Goal: Information Seeking & Learning: Compare options

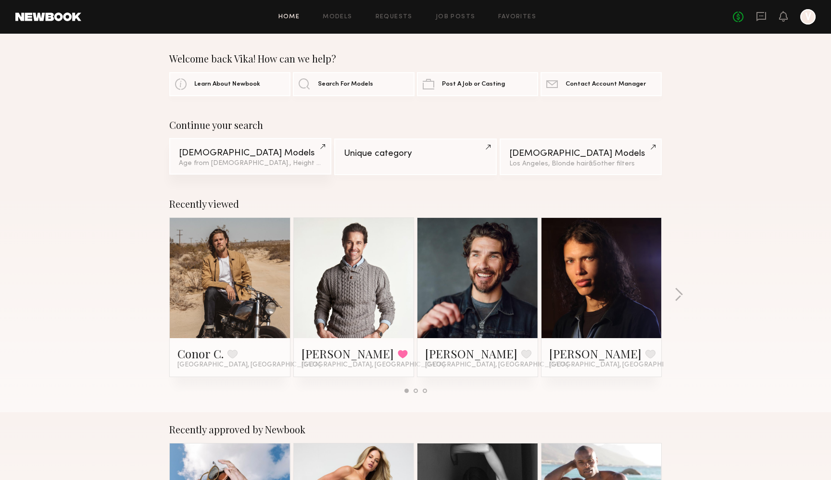
click at [296, 152] on div "Male Models" at bounding box center [250, 153] width 143 height 9
click at [297, 15] on link "Home" at bounding box center [289, 17] width 22 height 6
click at [544, 155] on div "Female Models" at bounding box center [580, 153] width 143 height 9
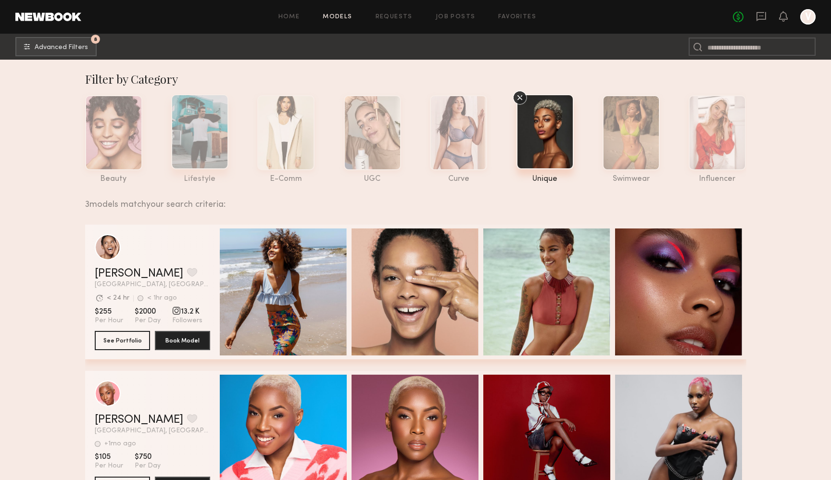
click at [197, 139] on div at bounding box center [199, 131] width 57 height 75
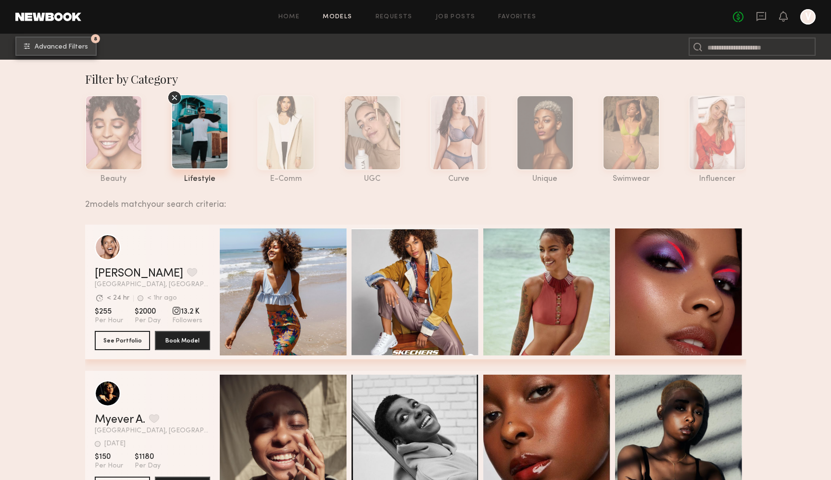
click at [57, 38] on button "8 Advanced Filters" at bounding box center [55, 46] width 81 height 19
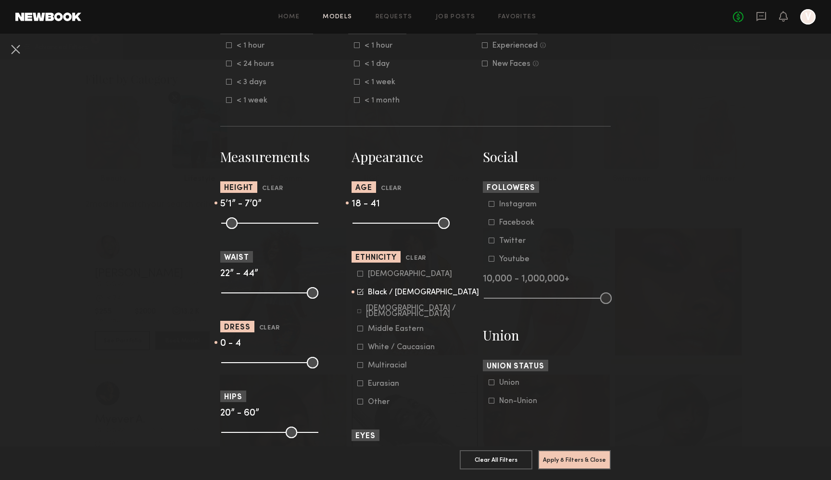
scroll to position [315, 0]
click at [363, 296] on icon at bounding box center [360, 293] width 6 height 6
drag, startPoint x: 237, startPoint y: 367, endPoint x: 246, endPoint y: 368, distance: 9.2
type input "*"
click at [246, 368] on input "range" at bounding box center [269, 364] width 97 height 12
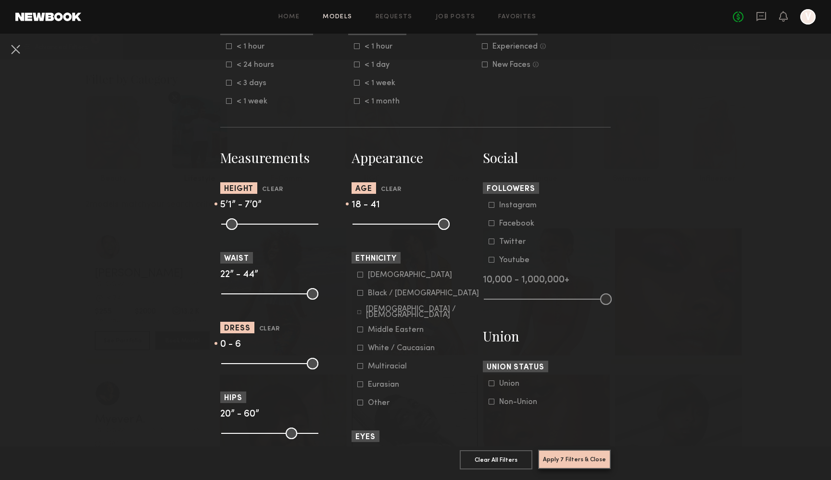
click at [567, 460] on button "Apply 7 Filters & Close" at bounding box center [574, 459] width 73 height 19
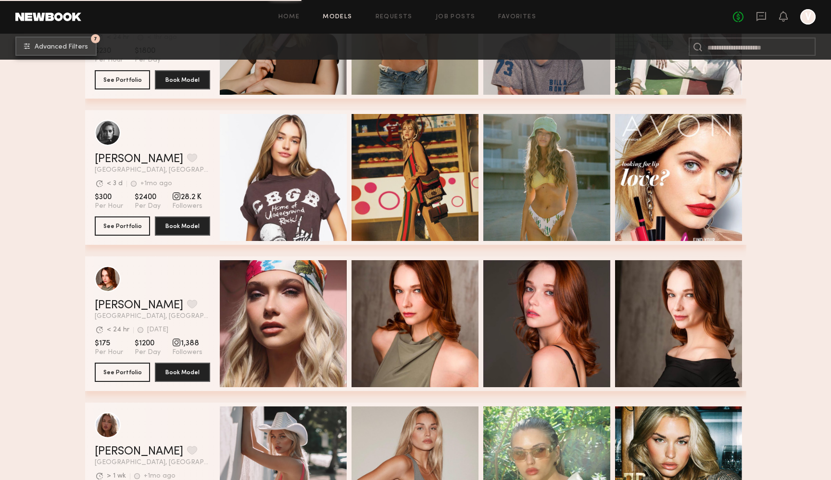
scroll to position [554, 0]
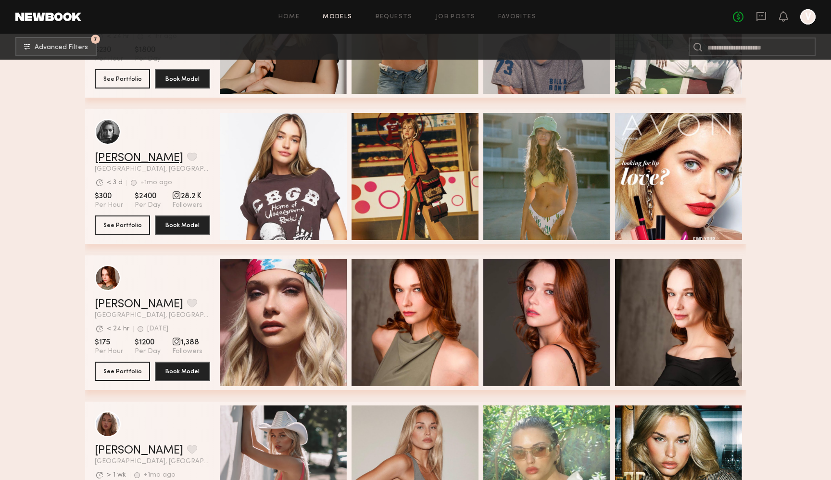
click at [136, 159] on link "Madison S." at bounding box center [139, 158] width 88 height 12
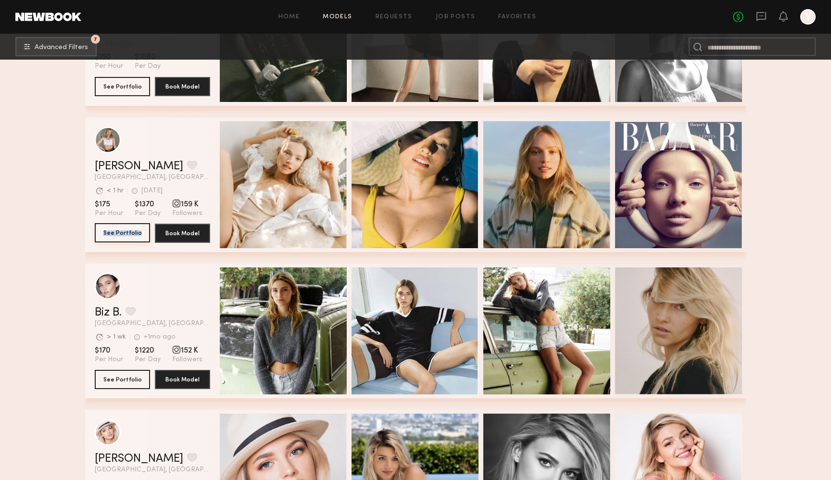
scroll to position [13673, 0]
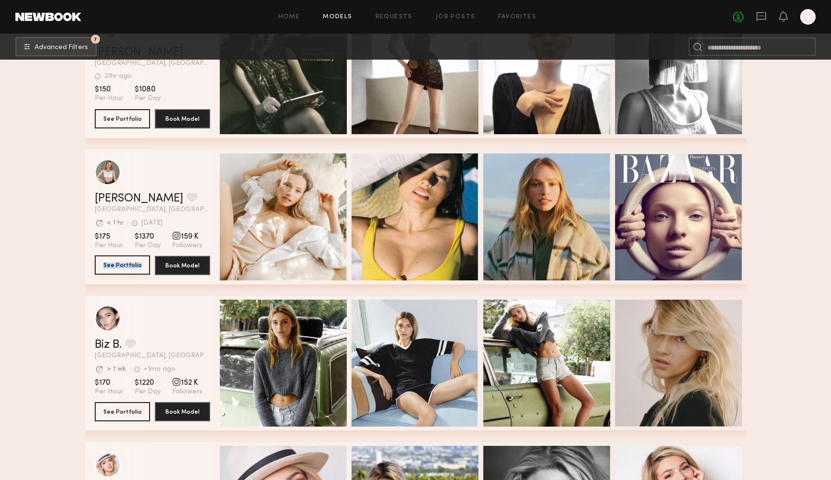
click at [111, 262] on button "See Portfolio" at bounding box center [122, 264] width 55 height 19
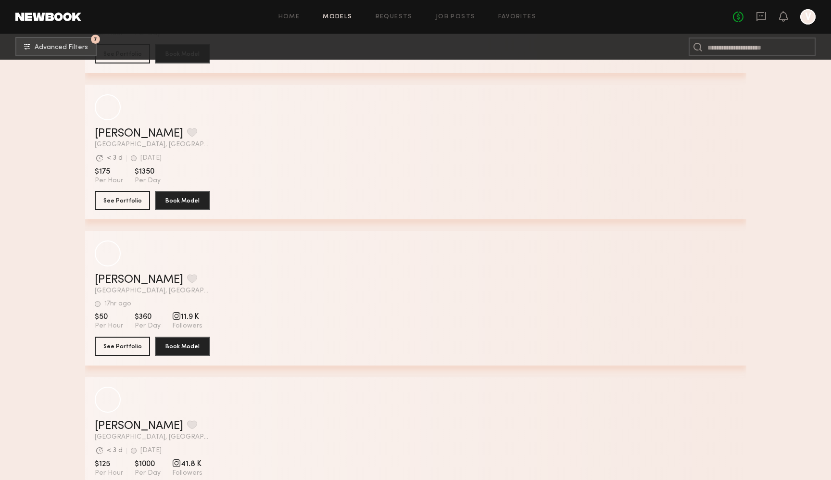
scroll to position [17967, 0]
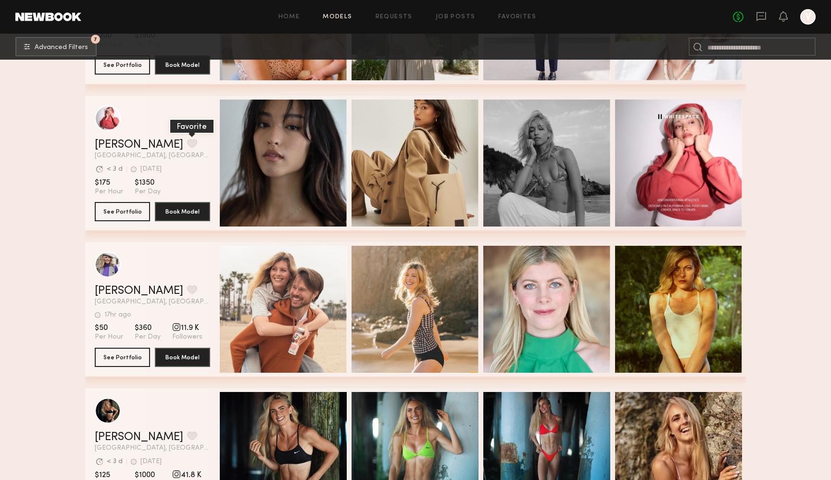
click at [187, 141] on button "grid" at bounding box center [192, 143] width 10 height 9
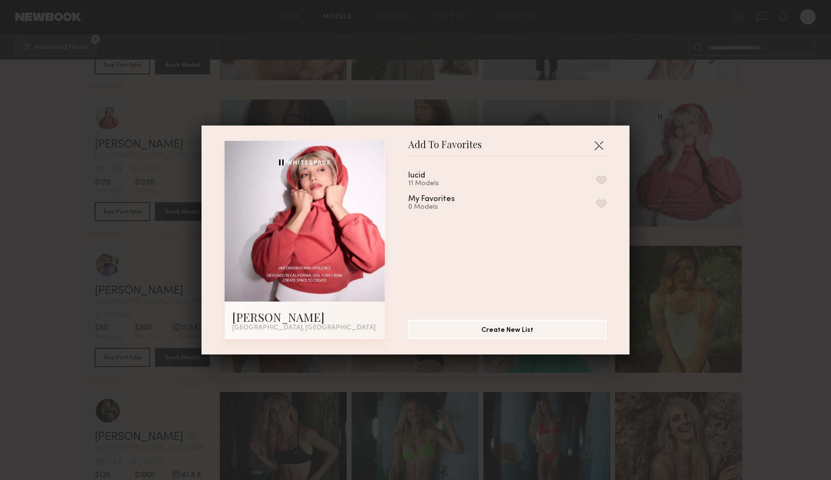
click at [597, 201] on button "button" at bounding box center [601, 203] width 10 height 9
click at [601, 145] on button "button" at bounding box center [598, 145] width 15 height 15
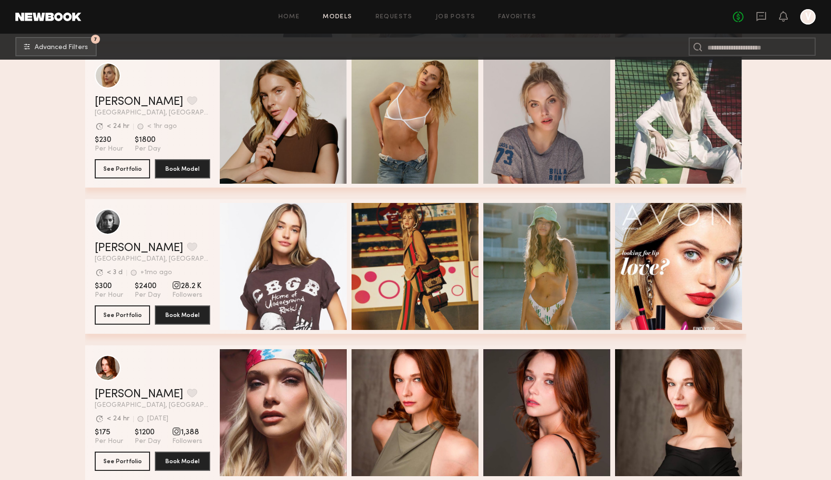
scroll to position [0, 0]
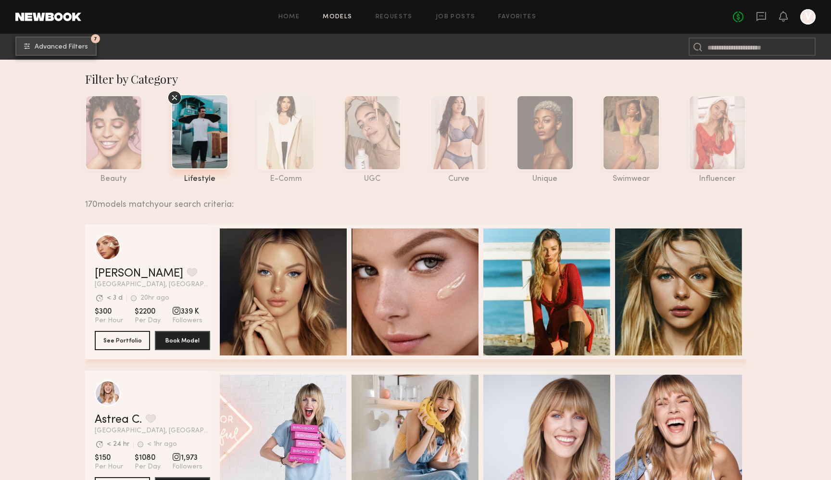
click at [74, 37] on button "7 Advanced Filters" at bounding box center [55, 46] width 81 height 19
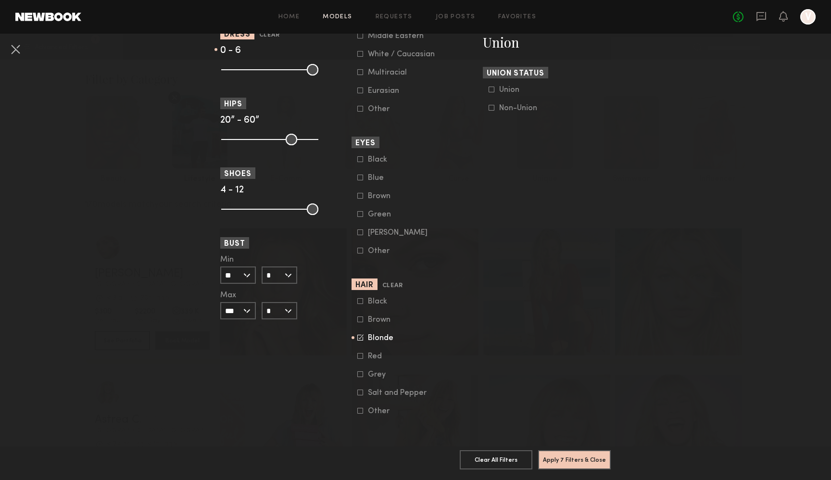
scroll to position [611, 0]
click at [358, 341] on icon at bounding box center [360, 337] width 6 height 6
click at [362, 365] on form "Black Brown Blonde Red Grey Salt and Pepper Other" at bounding box center [418, 356] width 122 height 118
click at [361, 363] on form "Black Brown Blonde Red Grey Salt and Pepper Other" at bounding box center [418, 356] width 122 height 118
click at [360, 359] on icon at bounding box center [360, 356] width 6 height 6
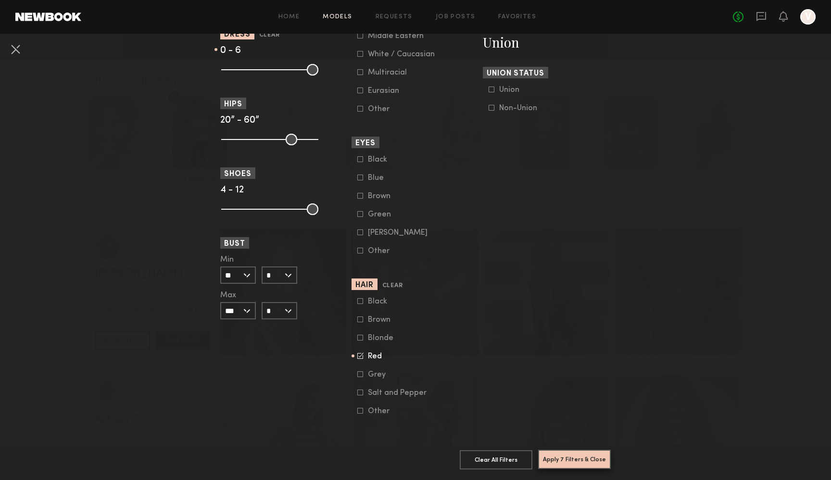
click at [569, 463] on button "Apply 7 Filters & Close" at bounding box center [574, 459] width 73 height 19
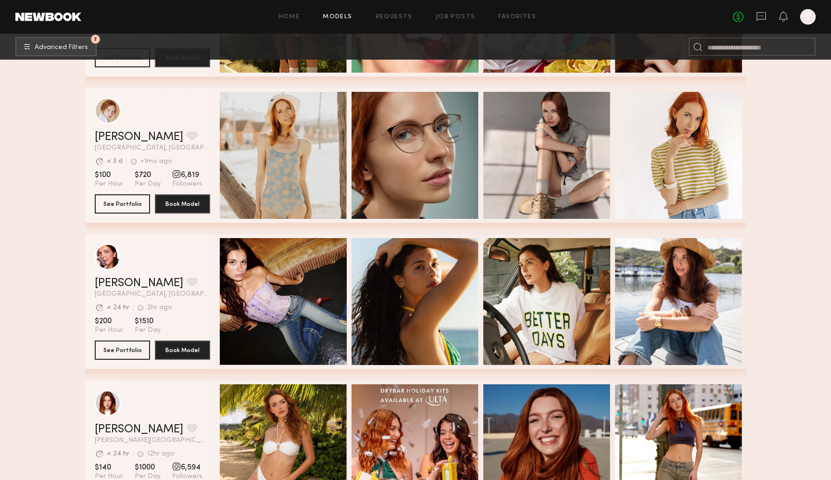
scroll to position [0, 3]
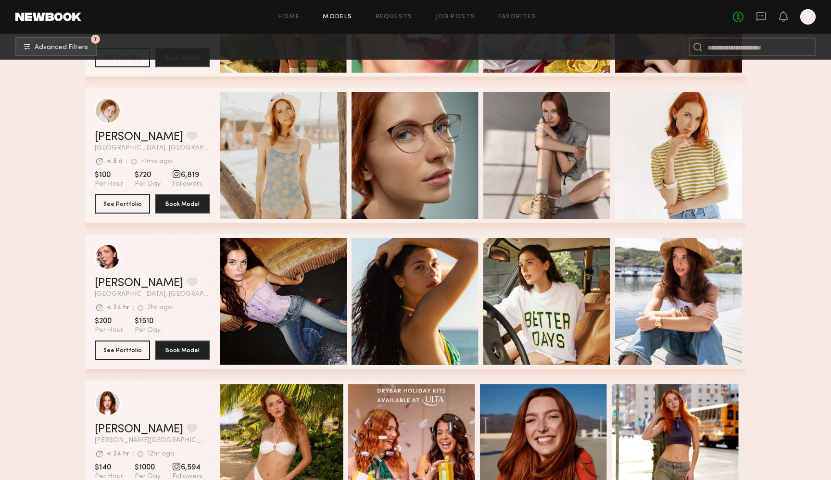
click at [215, 480] on div "Annika R. Favorite Sherman Oaks, CA Avg. request response time < 24 hr 12hr ago…" at bounding box center [415, 447] width 661 height 135
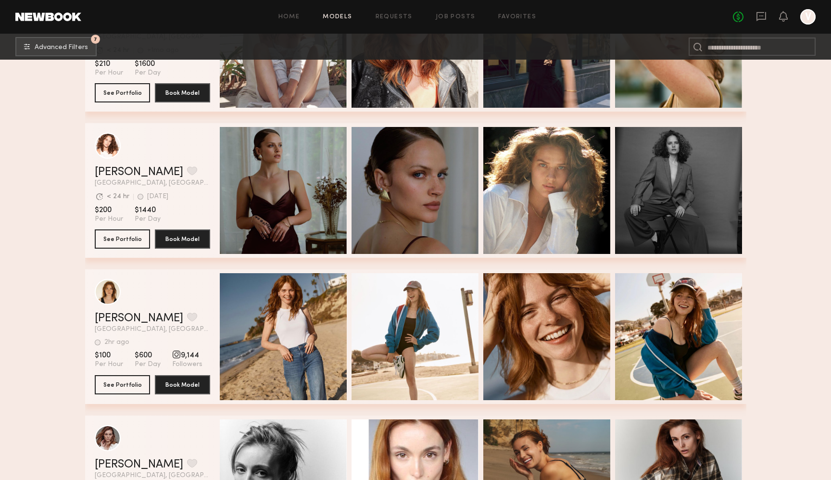
scroll to position [2467, 0]
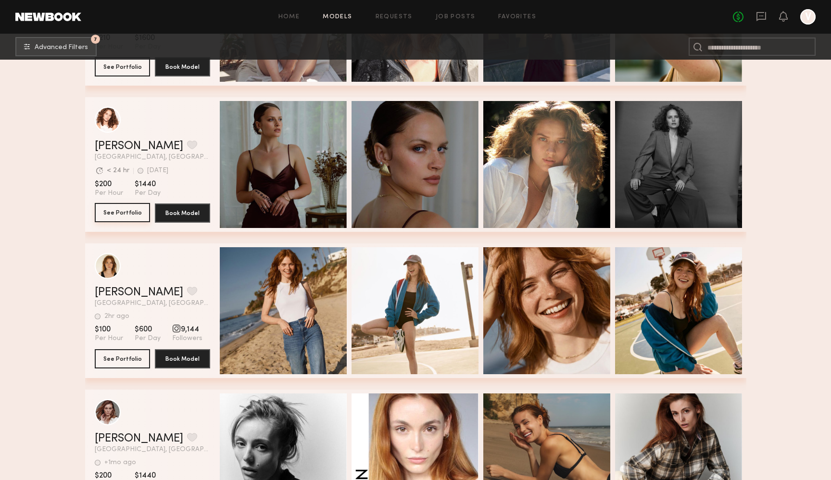
click at [129, 213] on button "See Portfolio" at bounding box center [122, 212] width 55 height 19
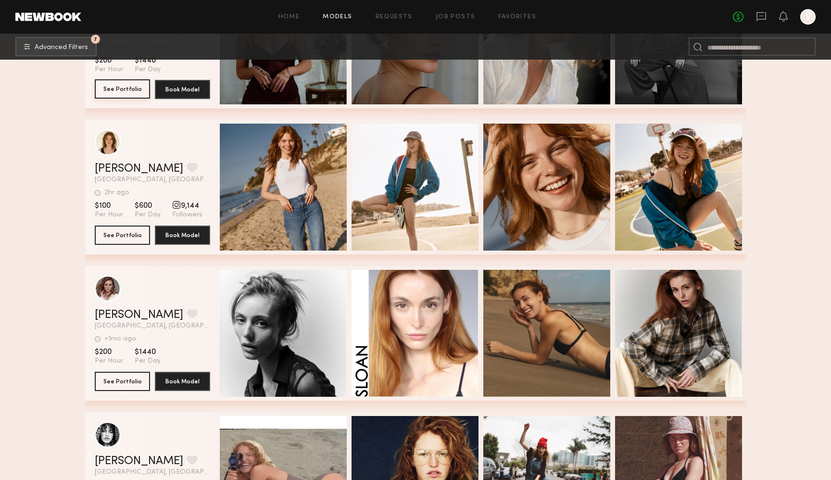
scroll to position [2580, 0]
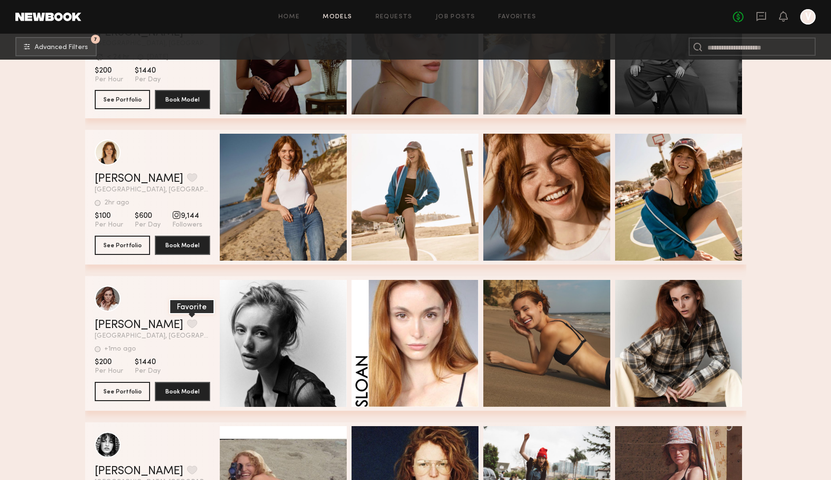
click at [187, 326] on button "grid" at bounding box center [192, 323] width 10 height 9
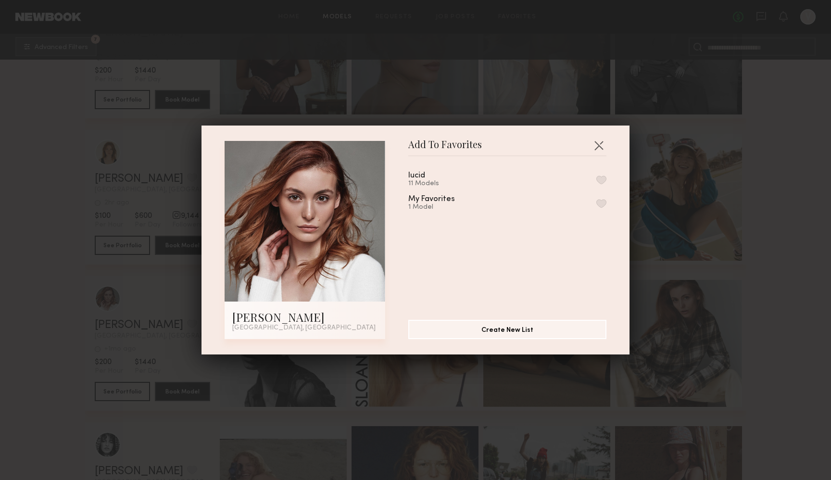
click at [604, 200] on button "button" at bounding box center [601, 203] width 10 height 9
click at [597, 146] on button "button" at bounding box center [598, 145] width 15 height 15
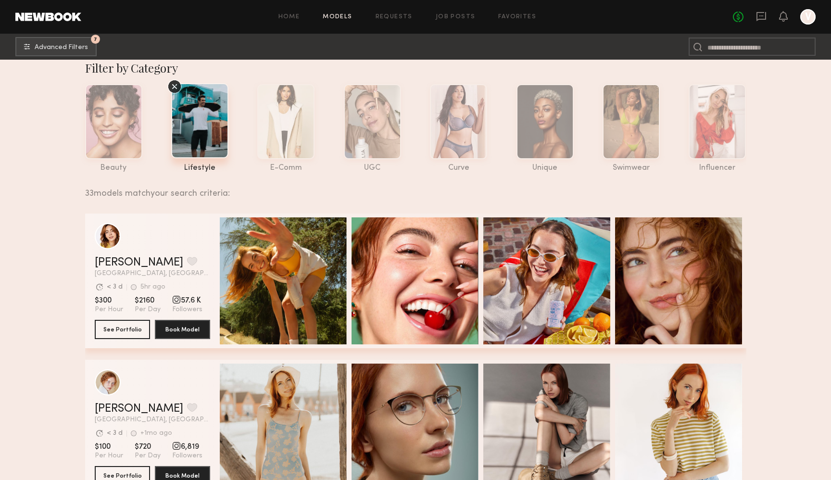
scroll to position [0, 0]
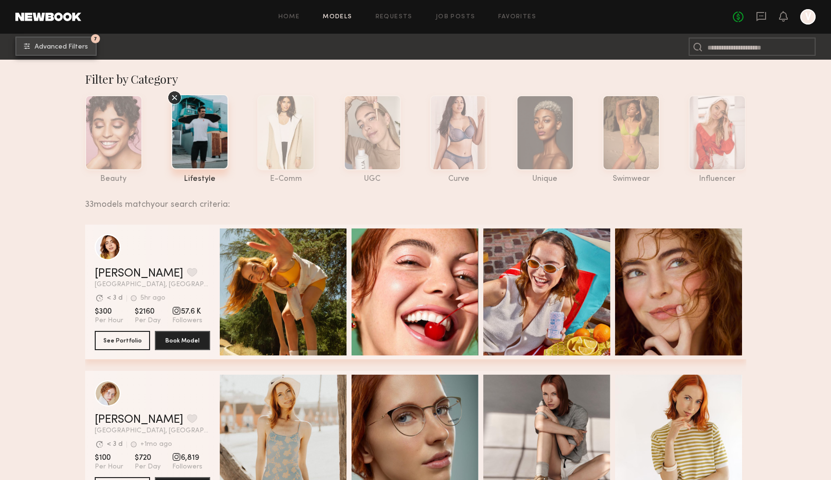
click at [80, 43] on button "7 Advanced Filters" at bounding box center [55, 46] width 81 height 19
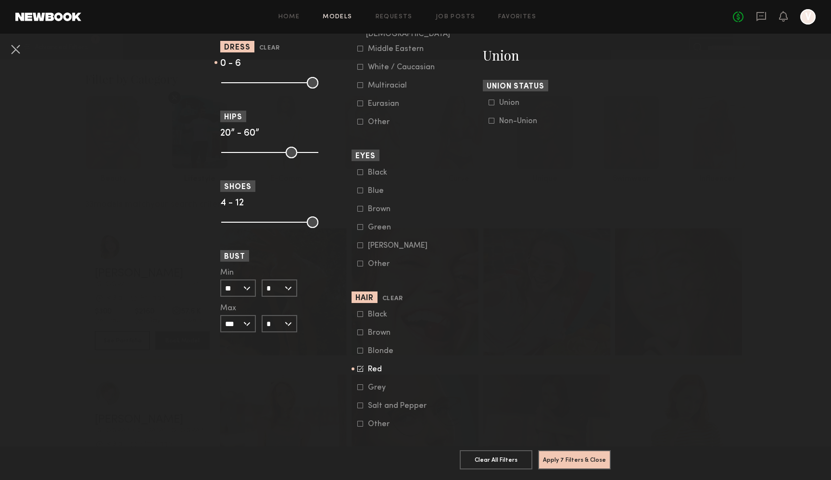
scroll to position [614, 0]
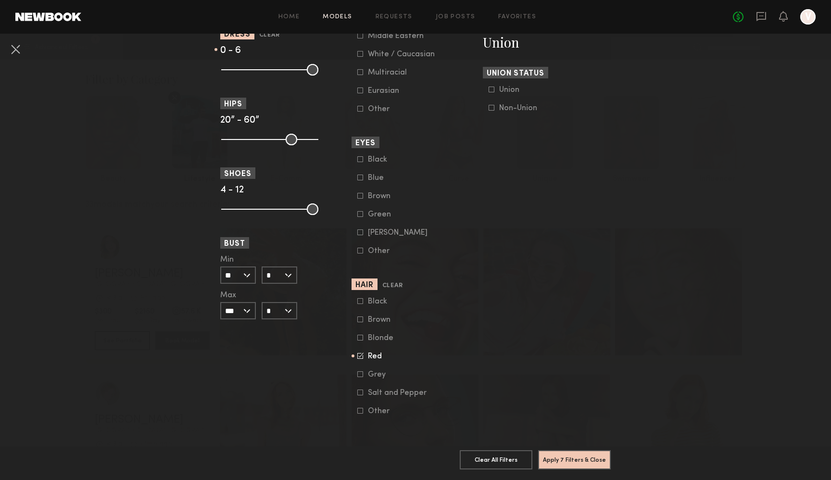
click at [360, 357] on icon at bounding box center [360, 356] width 6 height 6
click at [360, 317] on icon at bounding box center [360, 319] width 6 height 6
click at [359, 300] on icon at bounding box center [360, 301] width 6 height 6
click at [582, 466] on button "Apply 7 Filters & Close" at bounding box center [574, 459] width 73 height 19
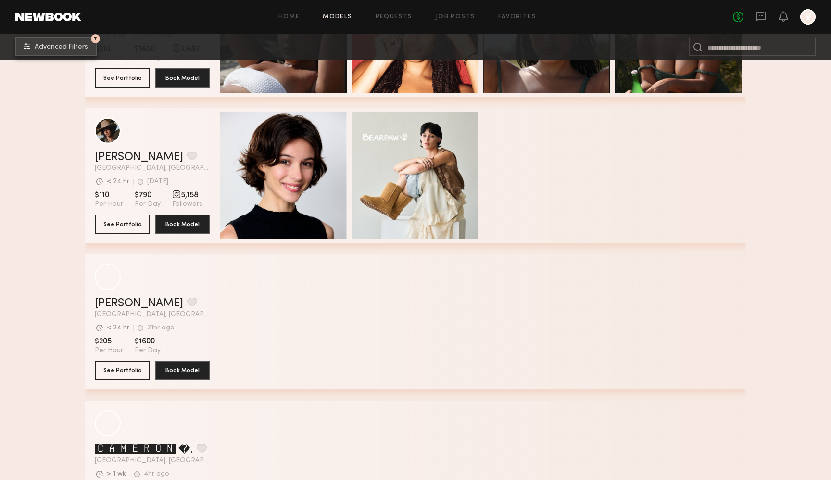
scroll to position [1954, 0]
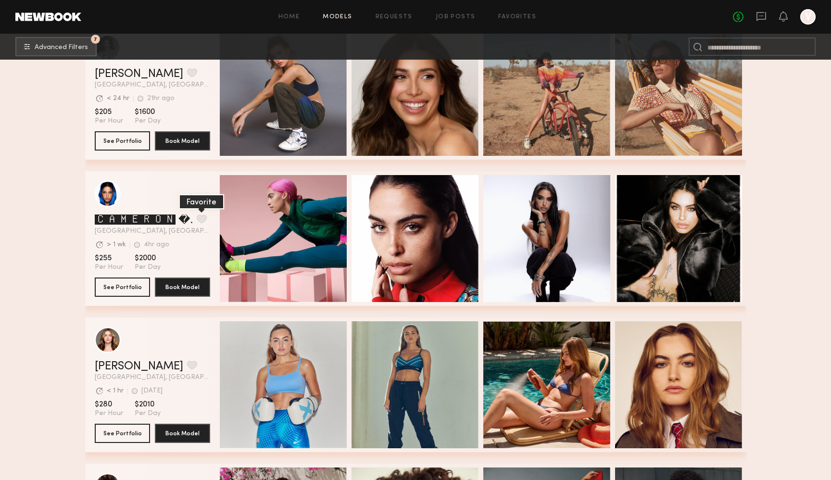
click at [203, 217] on button "grid" at bounding box center [202, 219] width 10 height 9
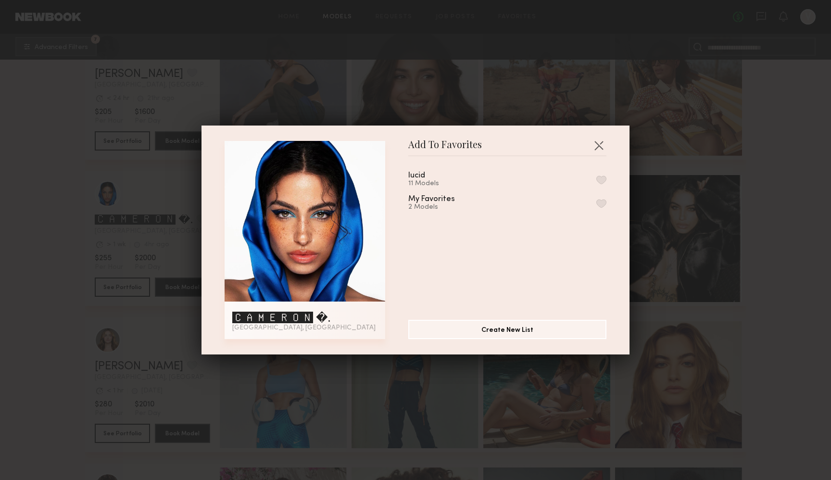
click at [603, 200] on button "button" at bounding box center [601, 203] width 10 height 9
click at [600, 143] on button "button" at bounding box center [598, 145] width 15 height 15
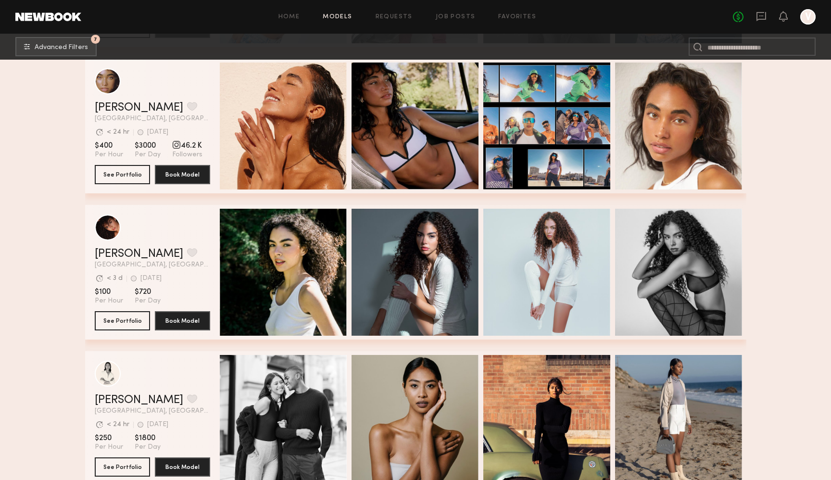
scroll to position [2612, 0]
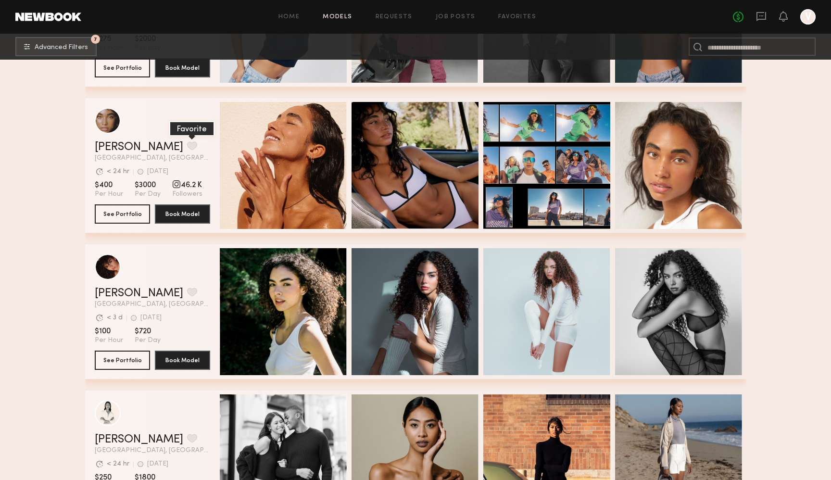
click at [187, 143] on button "grid" at bounding box center [192, 145] width 10 height 9
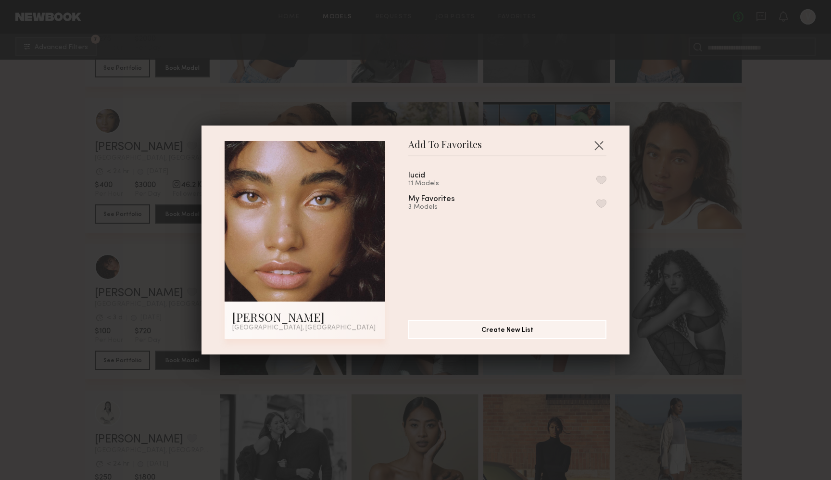
click at [602, 203] on button "button" at bounding box center [601, 203] width 10 height 9
click at [596, 144] on button "button" at bounding box center [598, 145] width 15 height 15
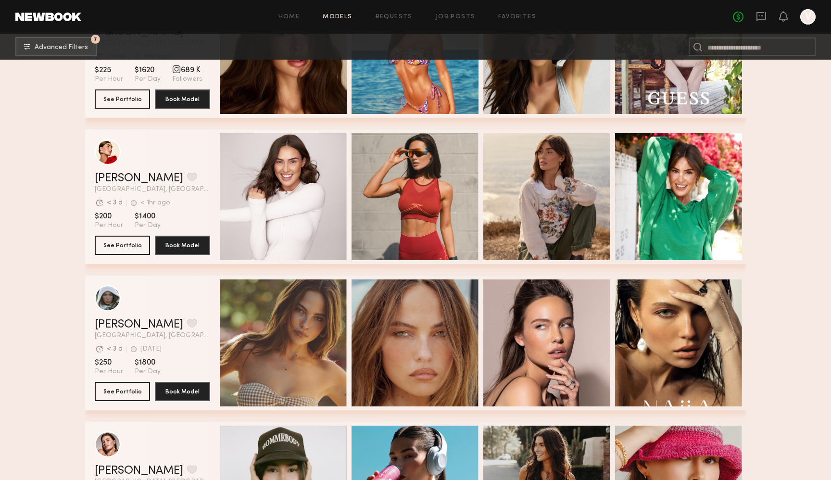
scroll to position [3655, 0]
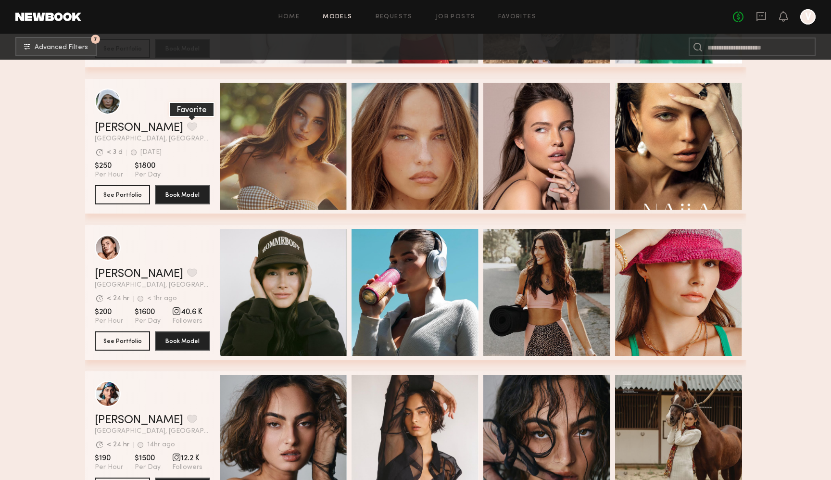
click at [187, 123] on button "grid" at bounding box center [192, 126] width 10 height 9
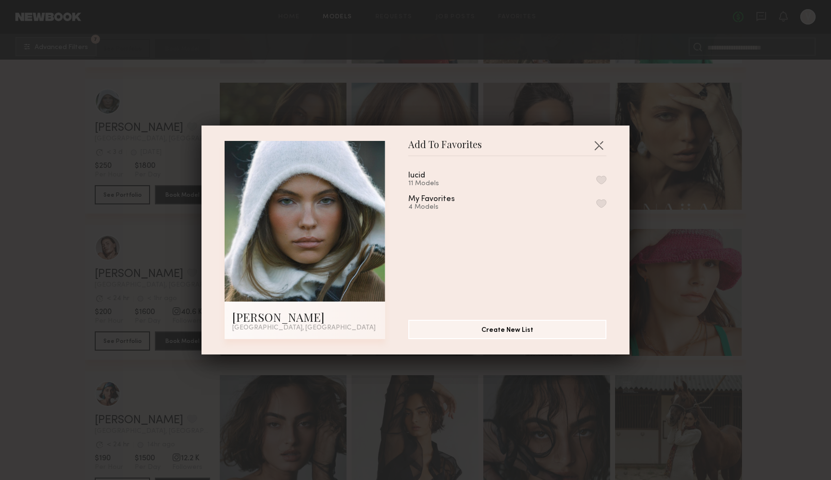
click at [601, 202] on button "button" at bounding box center [601, 203] width 10 height 9
click at [599, 141] on button "button" at bounding box center [598, 145] width 15 height 15
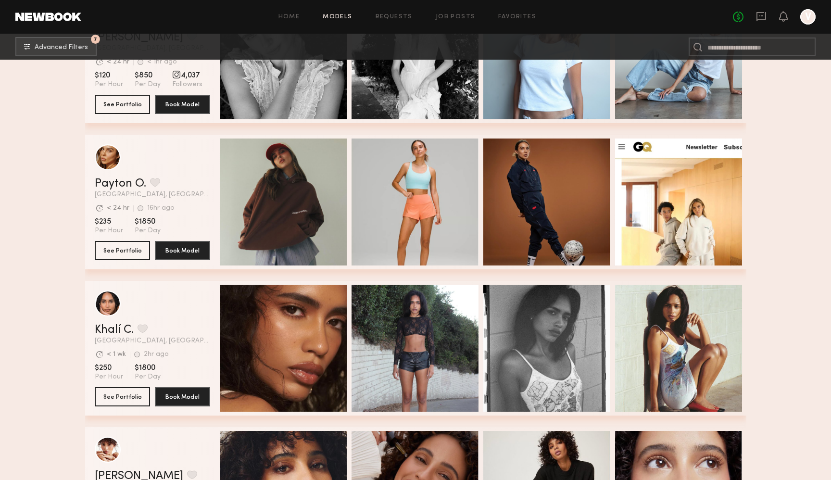
scroll to position [5392, 0]
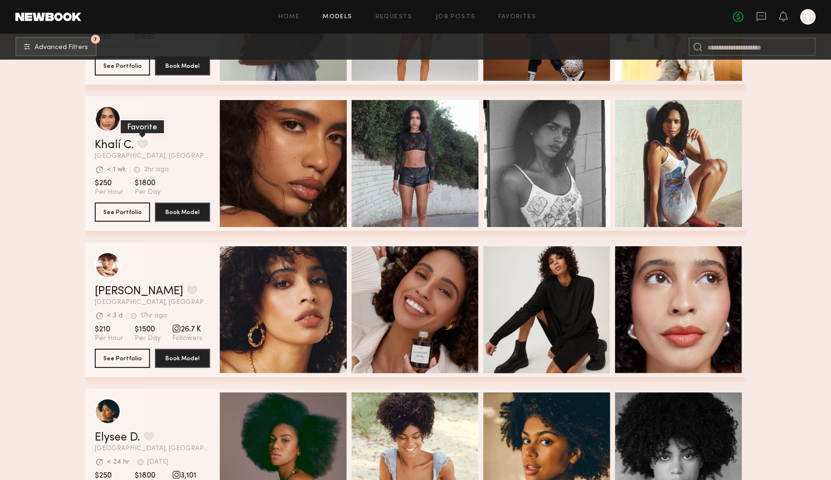
click at [141, 144] on button "grid" at bounding box center [143, 143] width 10 height 9
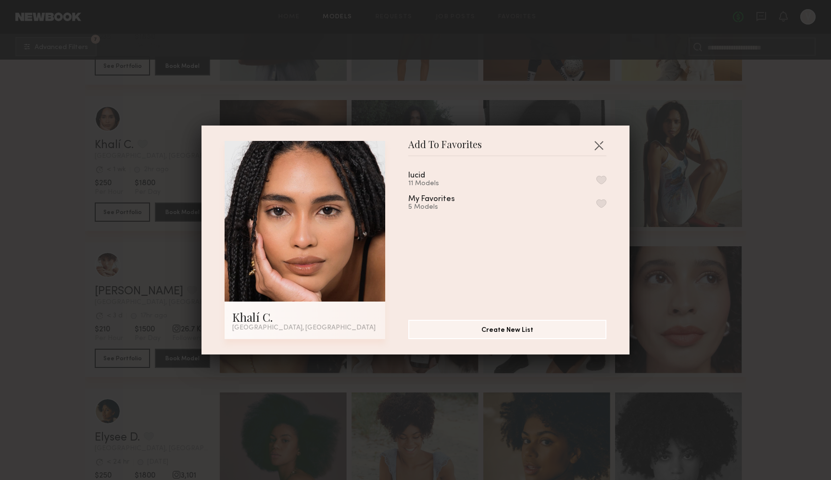
click at [450, 200] on div "My Favorites" at bounding box center [431, 199] width 47 height 8
click at [607, 204] on div "lucid 11 Models My Favorites 5 Models" at bounding box center [512, 234] width 208 height 140
click at [599, 202] on button "button" at bounding box center [601, 203] width 10 height 9
click at [599, 142] on button "button" at bounding box center [598, 145] width 15 height 15
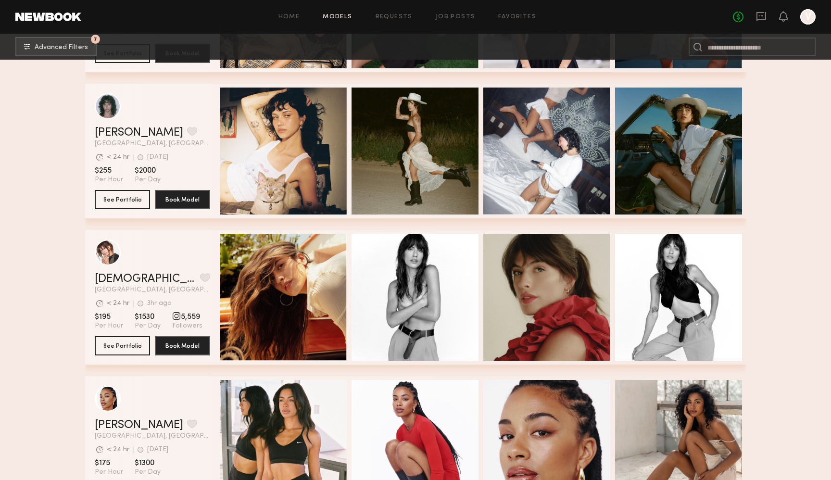
scroll to position [8038, 0]
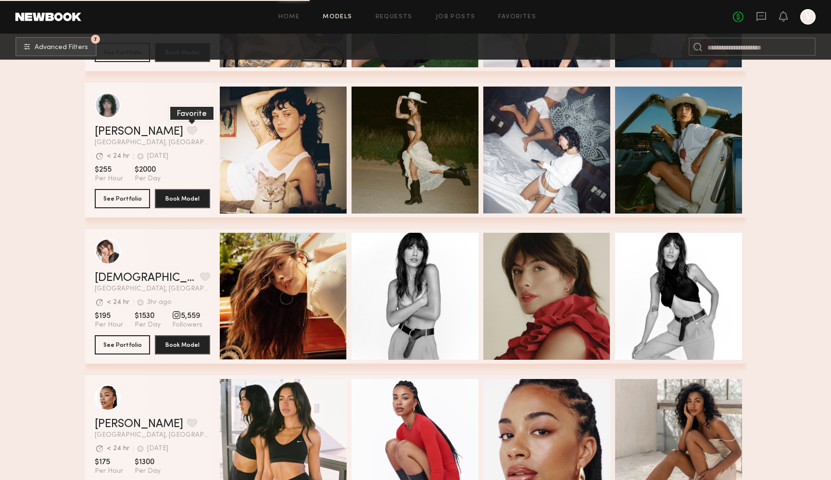
click at [187, 127] on button "grid" at bounding box center [192, 130] width 10 height 9
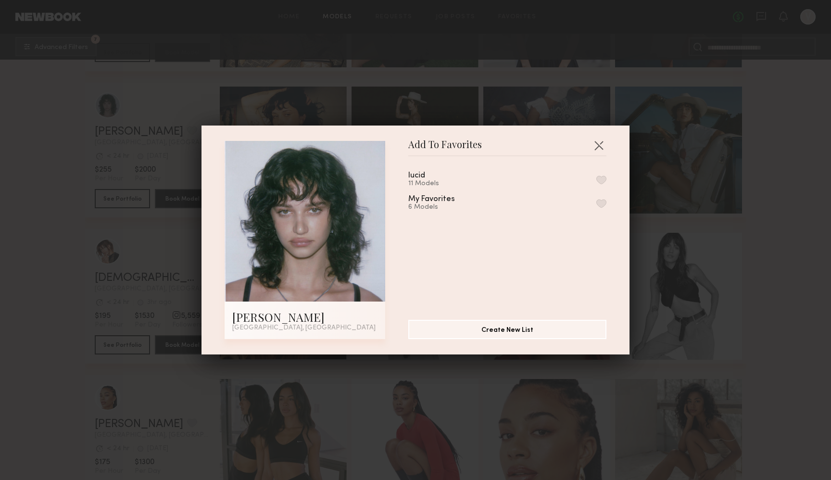
click at [602, 201] on button "button" at bounding box center [601, 203] width 10 height 9
click at [784, 150] on div "Add To Favorites Jessie M. Los Angeles, CA Add To Favorites lucid 11 Models My …" at bounding box center [415, 240] width 831 height 480
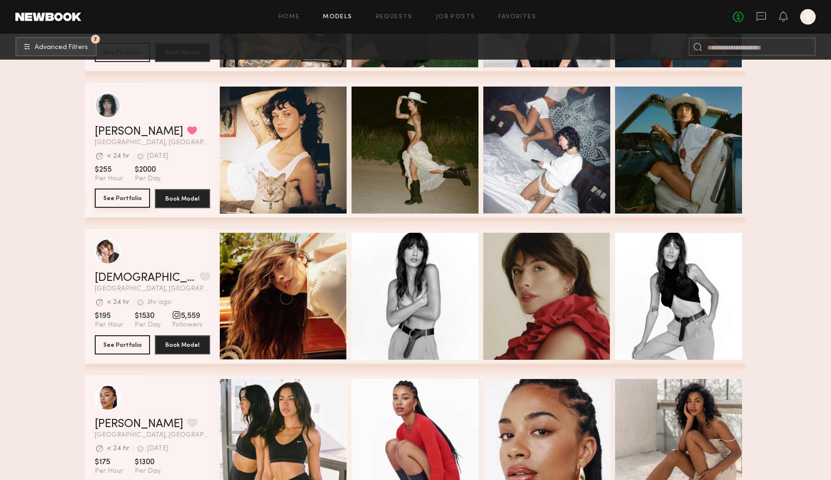
click at [109, 203] on button "See Portfolio" at bounding box center [122, 198] width 55 height 19
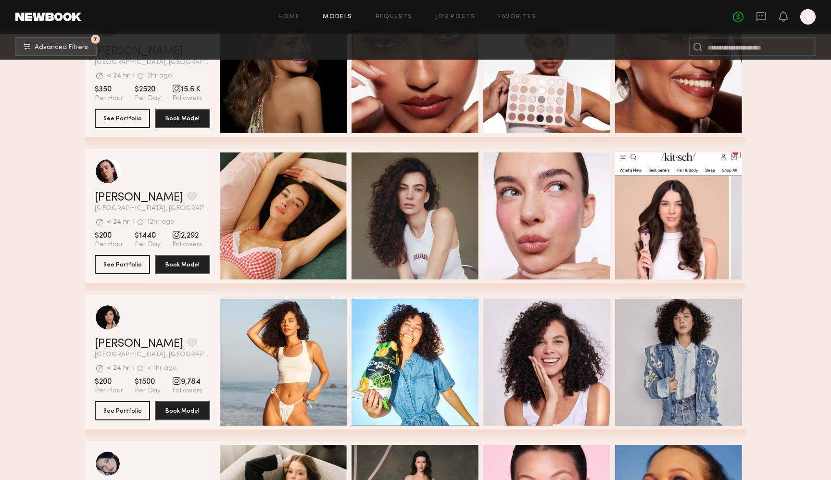
scroll to position [8994, 0]
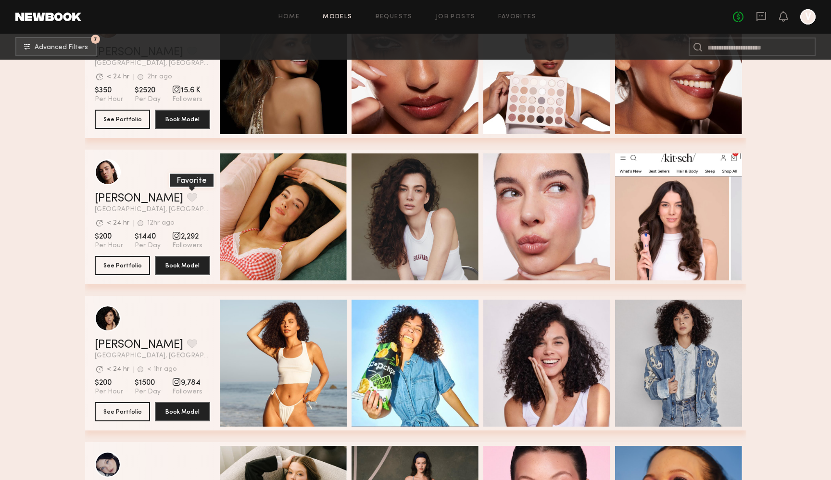
click at [187, 195] on button "grid" at bounding box center [192, 197] width 10 height 9
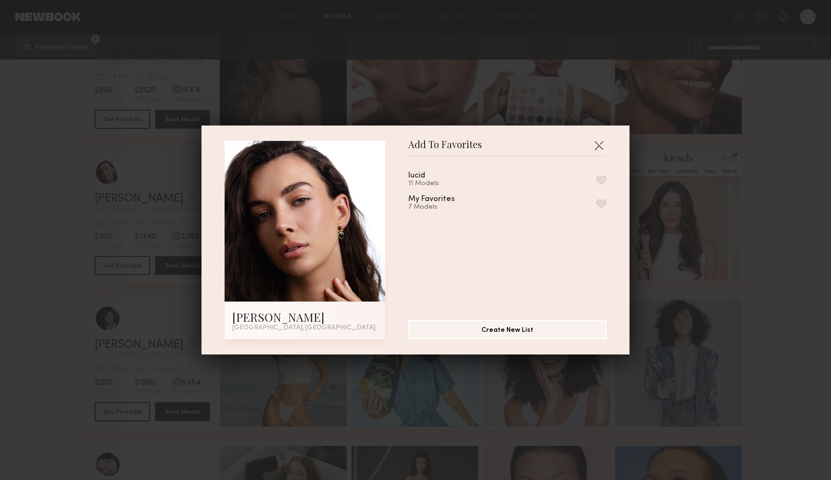
click at [596, 202] on div "My Favorites 7 Models" at bounding box center [507, 203] width 198 height 16
click at [604, 202] on button "button" at bounding box center [601, 203] width 10 height 9
click at [598, 145] on button "button" at bounding box center [598, 145] width 15 height 15
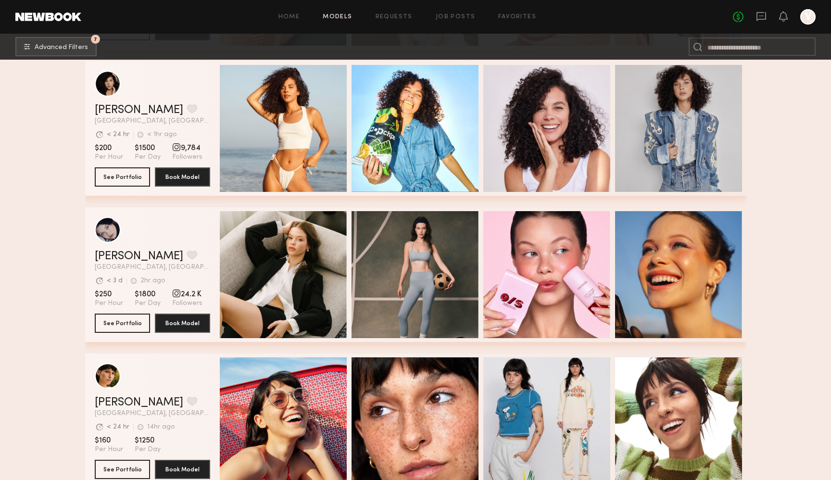
scroll to position [9041, 0]
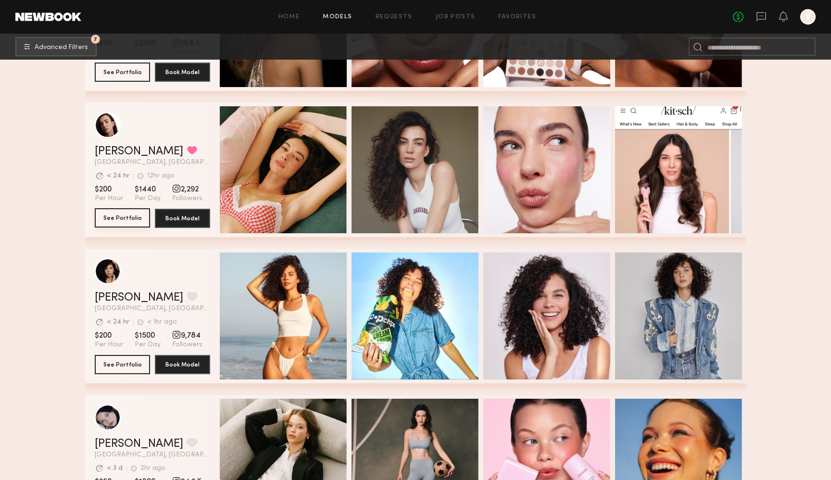
click at [114, 216] on button "See Portfolio" at bounding box center [122, 217] width 55 height 19
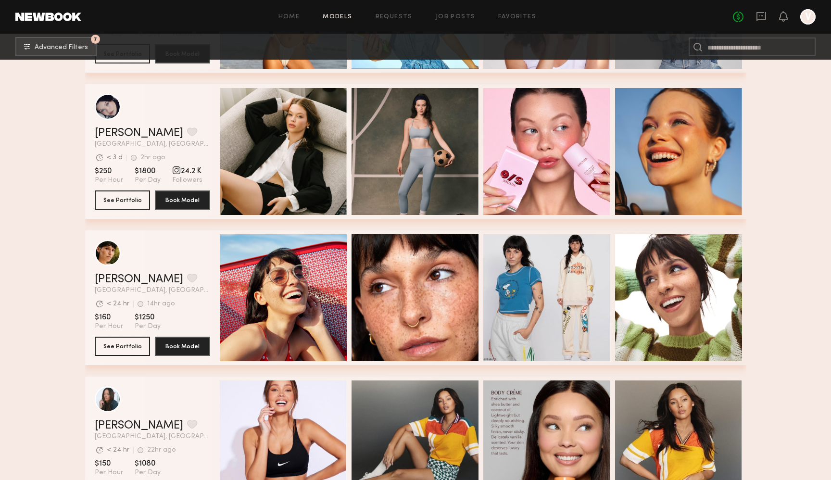
scroll to position [9350, 0]
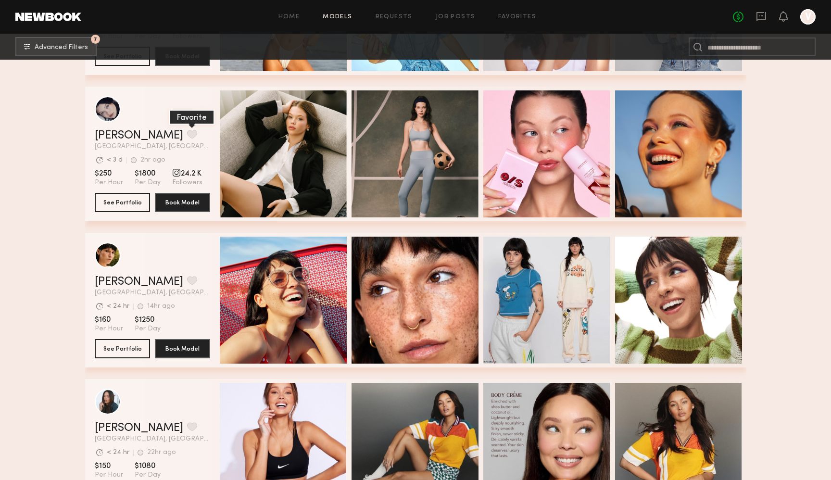
click at [187, 133] on button "grid" at bounding box center [192, 134] width 10 height 9
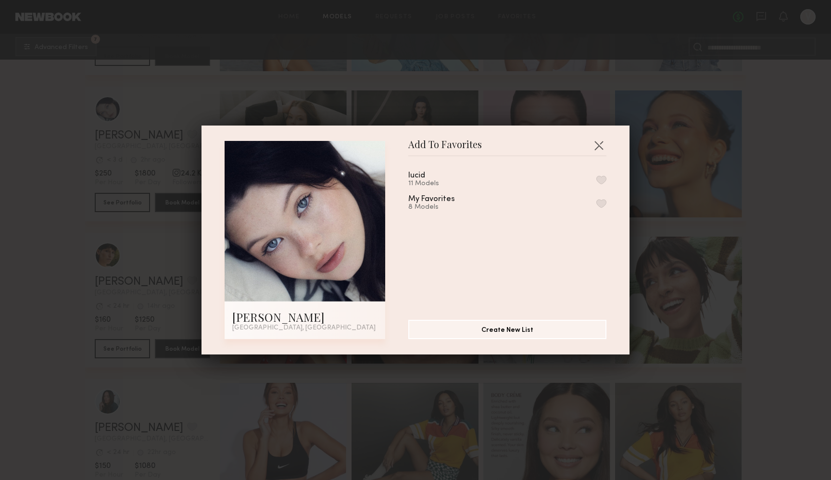
click at [600, 201] on button "button" at bounding box center [601, 203] width 10 height 9
click at [596, 143] on button "button" at bounding box center [598, 145] width 15 height 15
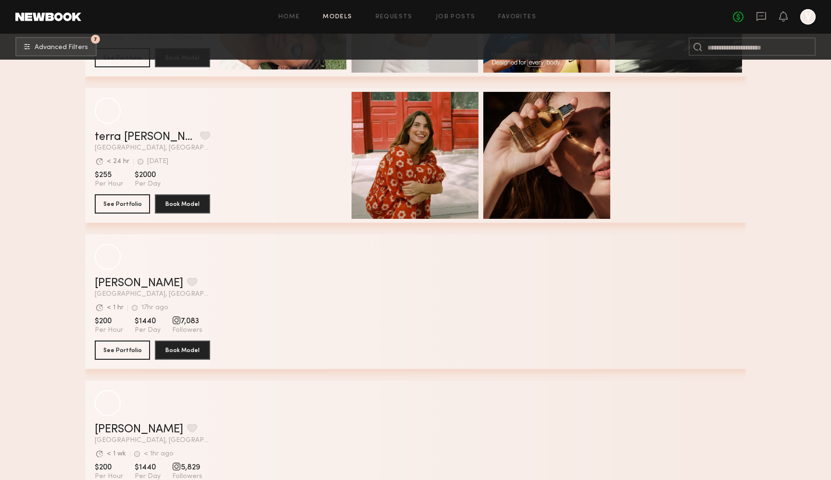
scroll to position [12565, 0]
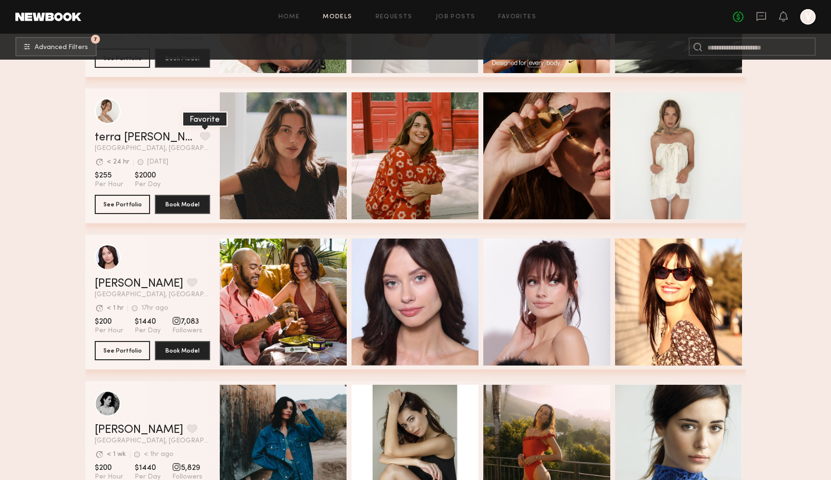
click at [200, 136] on button "grid" at bounding box center [205, 136] width 10 height 9
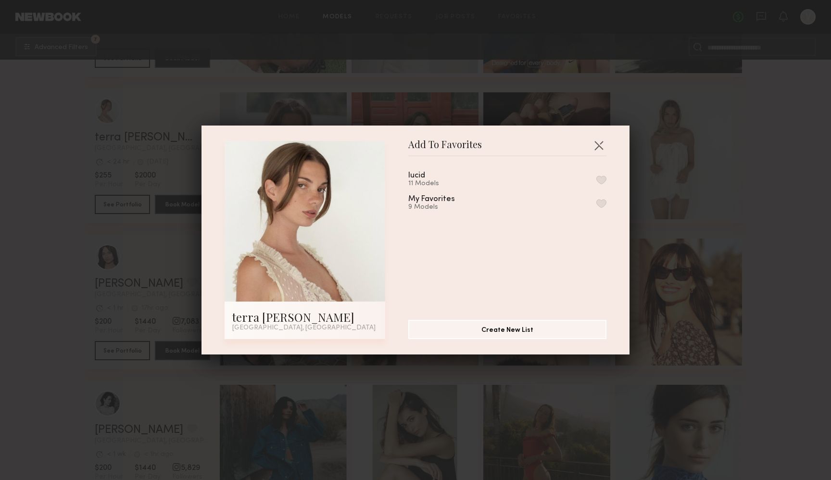
click at [604, 202] on button "button" at bounding box center [601, 203] width 10 height 9
click at [602, 146] on button "button" at bounding box center [598, 145] width 15 height 15
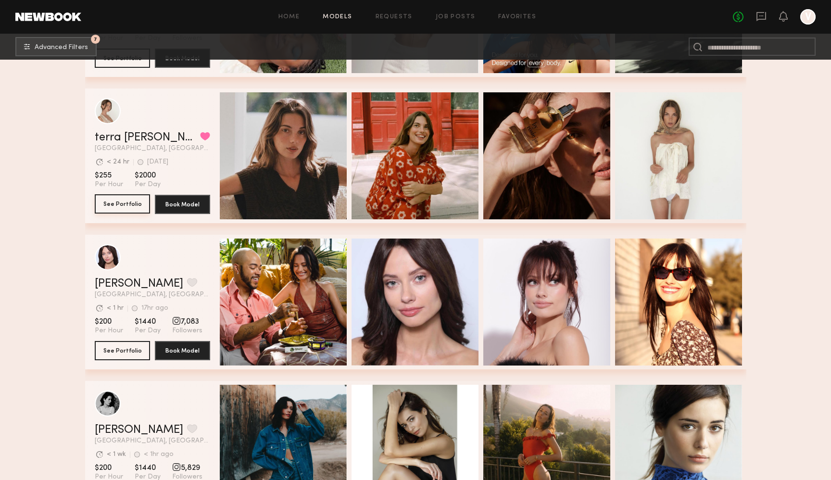
click at [126, 203] on button "See Portfolio" at bounding box center [122, 203] width 55 height 19
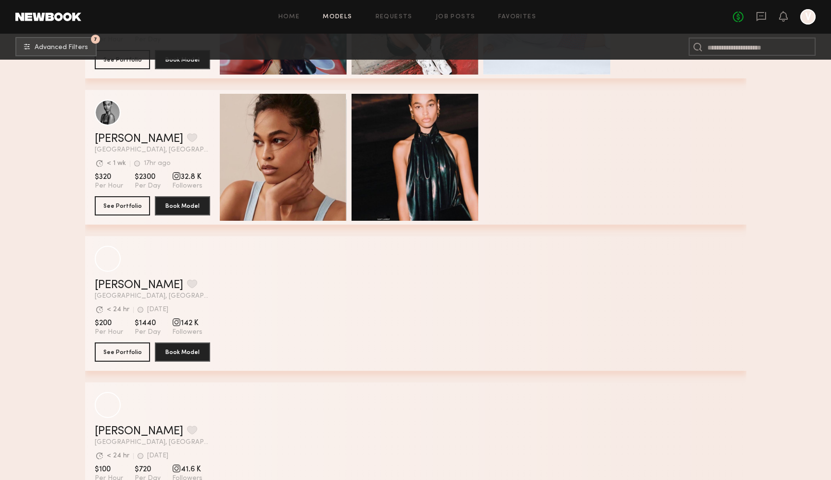
scroll to position [14917, 0]
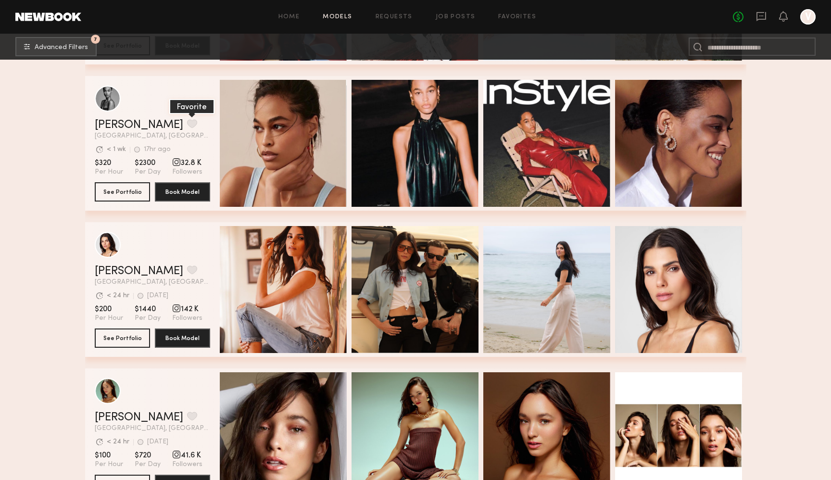
click at [187, 126] on button "grid" at bounding box center [192, 123] width 10 height 9
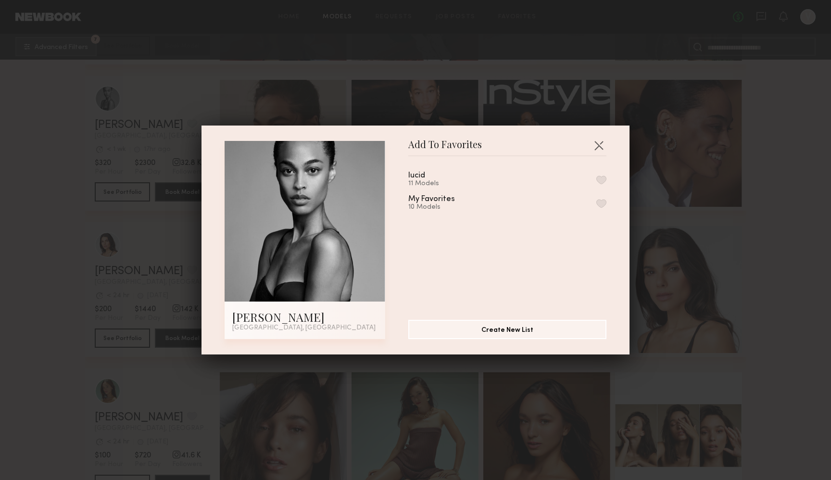
click at [600, 201] on button "button" at bounding box center [601, 203] width 10 height 9
click at [598, 144] on button "button" at bounding box center [598, 145] width 15 height 15
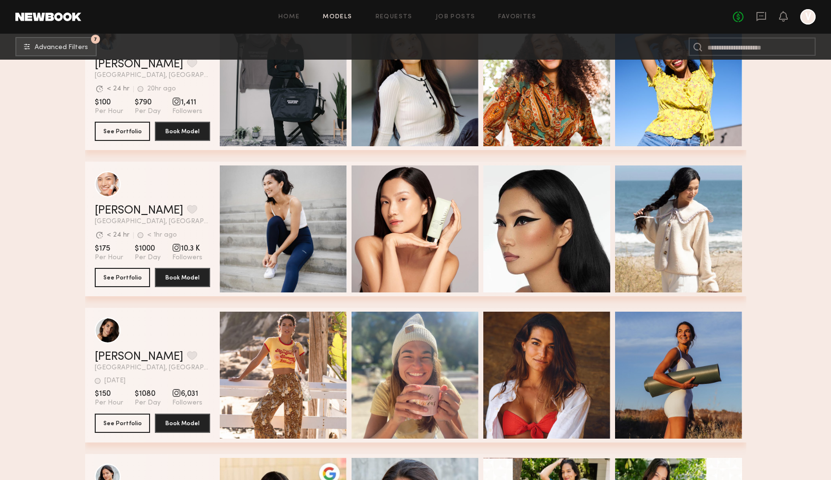
scroll to position [16740, 0]
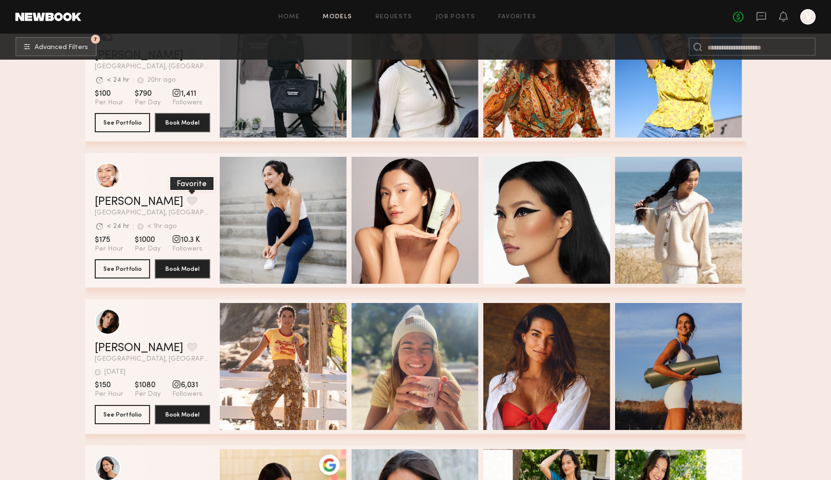
click at [187, 203] on button "grid" at bounding box center [192, 200] width 10 height 9
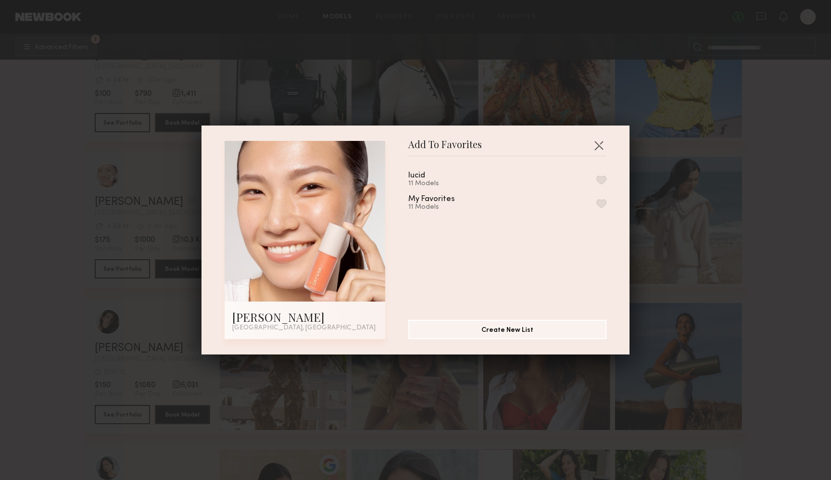
click at [603, 202] on button "button" at bounding box center [601, 203] width 10 height 9
click at [596, 146] on button "button" at bounding box center [598, 145] width 15 height 15
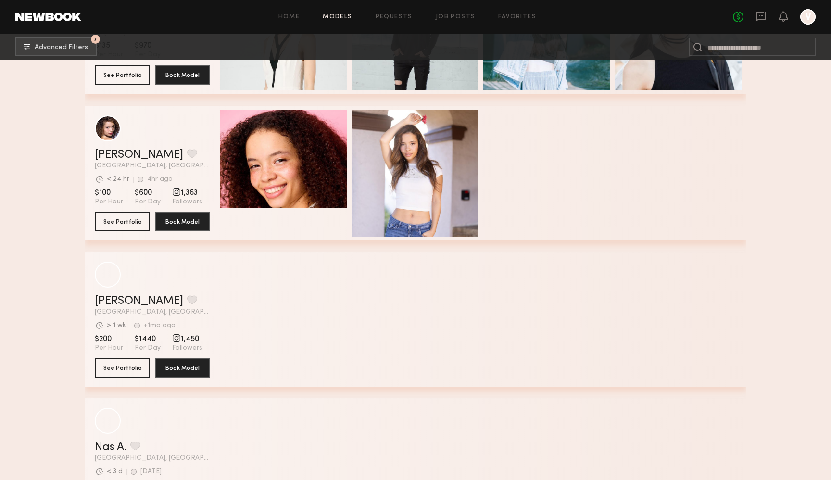
scroll to position [23331, 0]
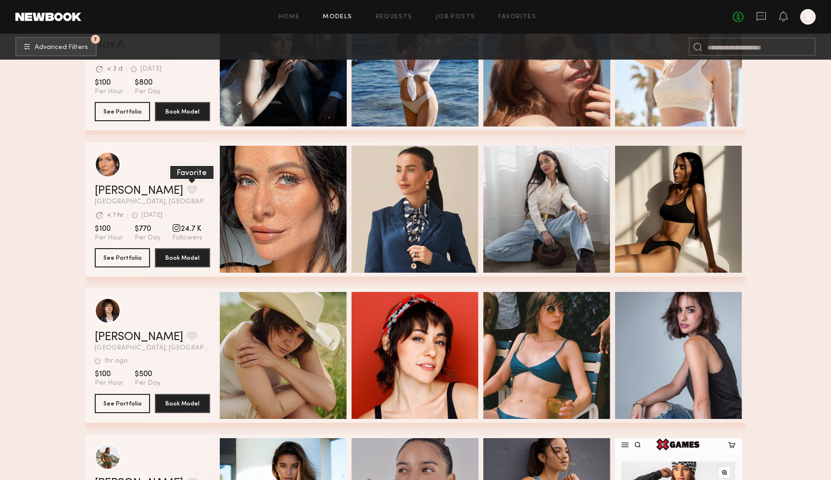
click at [187, 186] on button "grid" at bounding box center [192, 189] width 10 height 9
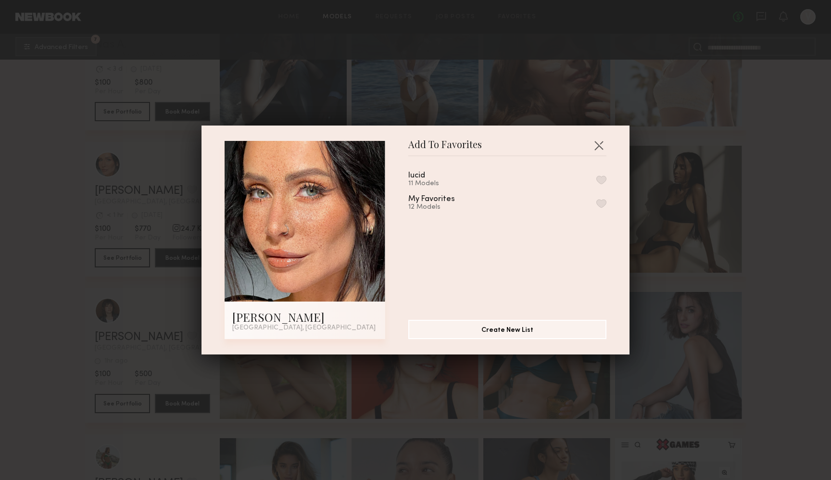
click at [457, 202] on div "My Favorites 12 Models" at bounding box center [443, 203] width 70 height 16
click at [600, 201] on button "button" at bounding box center [601, 203] width 10 height 9
click at [599, 144] on button "button" at bounding box center [598, 145] width 15 height 15
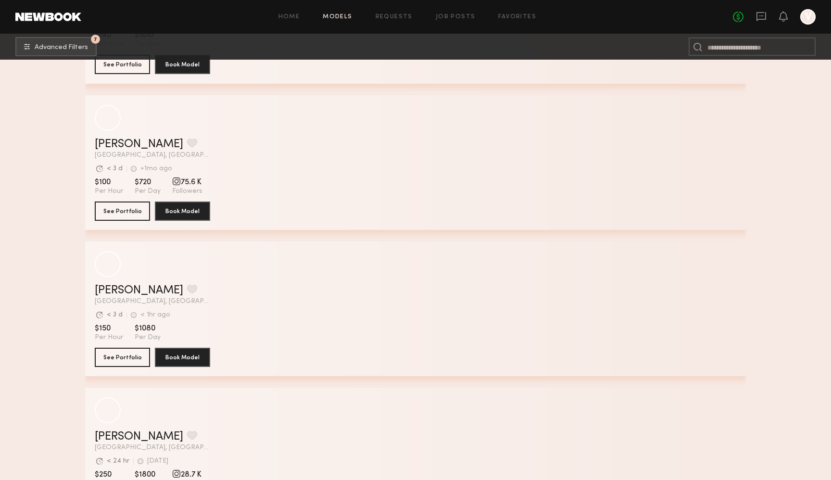
scroll to position [24859, 0]
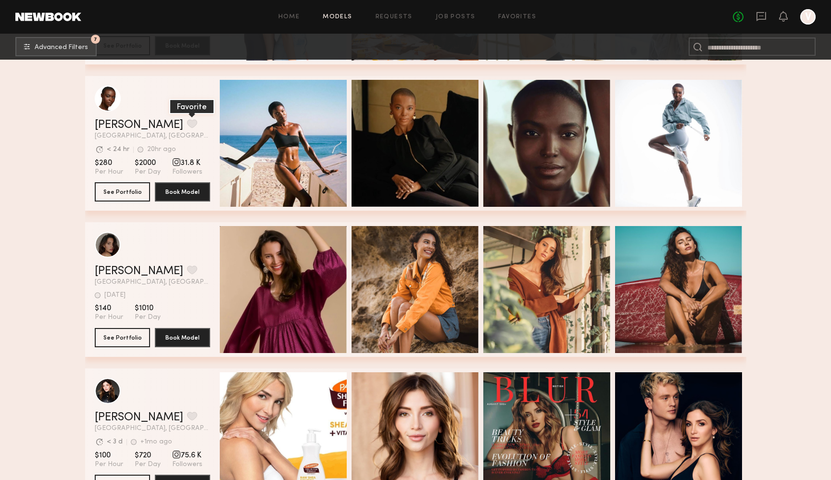
click at [187, 122] on button "grid" at bounding box center [192, 123] width 10 height 9
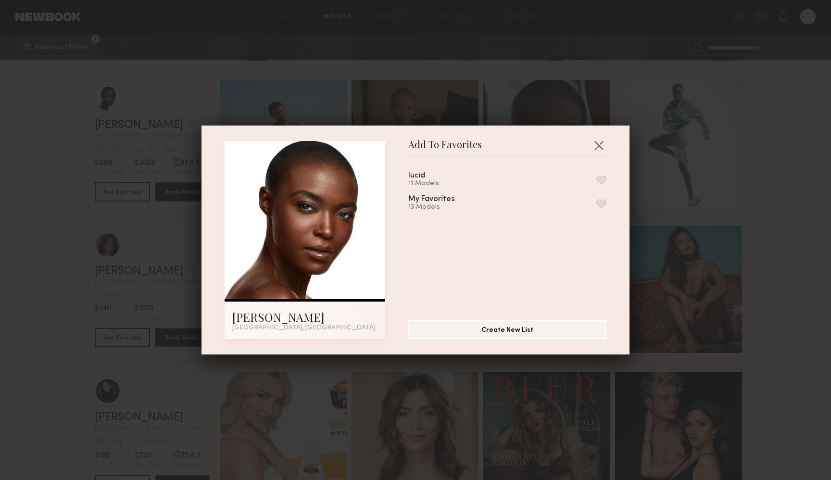
click at [603, 200] on button "button" at bounding box center [601, 203] width 10 height 9
click at [597, 143] on button "button" at bounding box center [598, 145] width 15 height 15
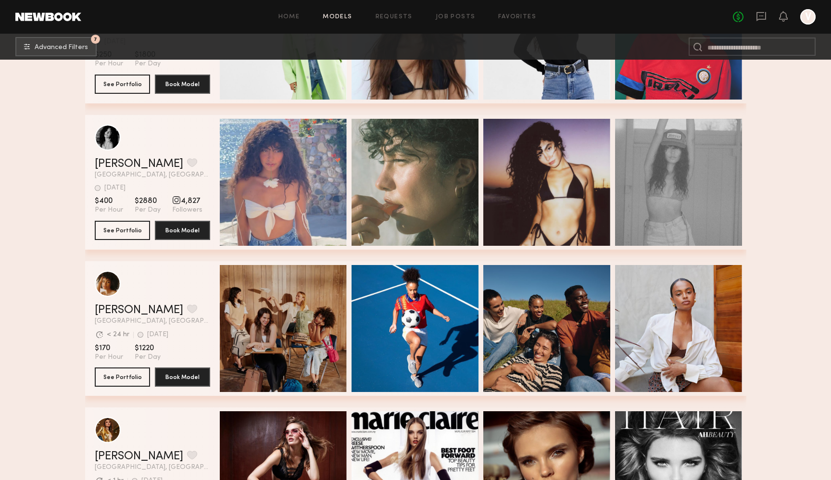
scroll to position [28477, 0]
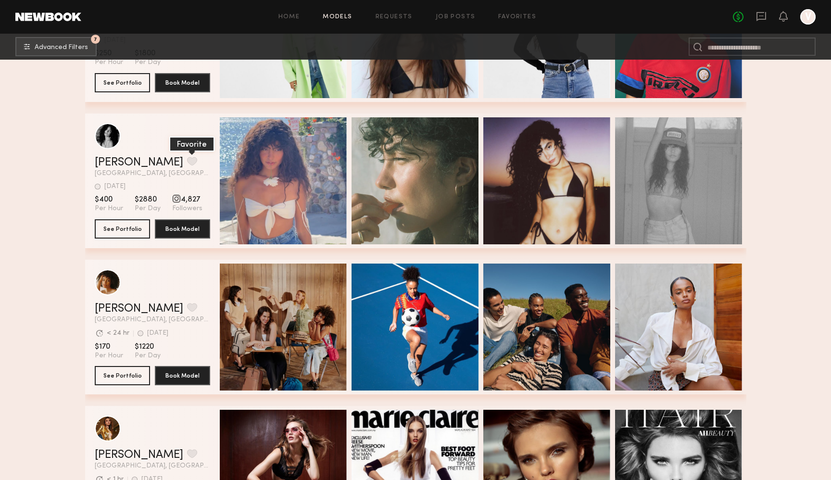
click at [187, 160] on button "grid" at bounding box center [192, 161] width 10 height 9
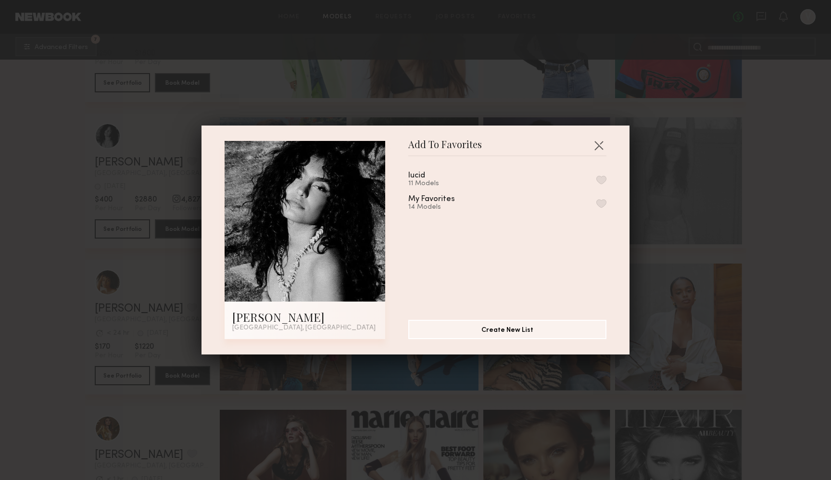
click at [602, 202] on button "button" at bounding box center [601, 203] width 10 height 9
click at [597, 147] on button "button" at bounding box center [598, 145] width 15 height 15
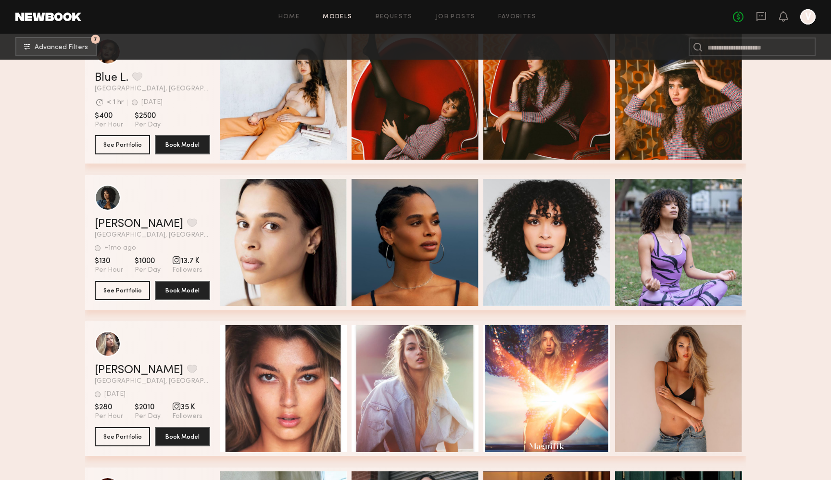
scroll to position [53235, 0]
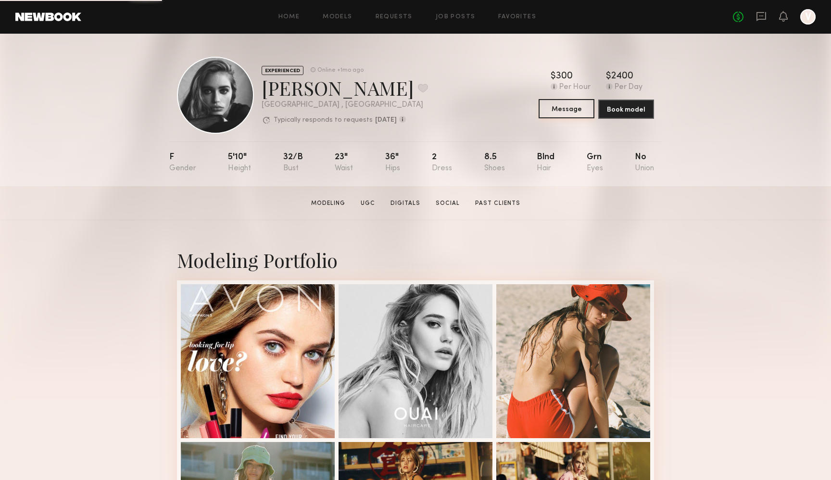
click at [570, 112] on button "Message" at bounding box center [567, 108] width 56 height 19
click at [418, 89] on button at bounding box center [423, 88] width 10 height 9
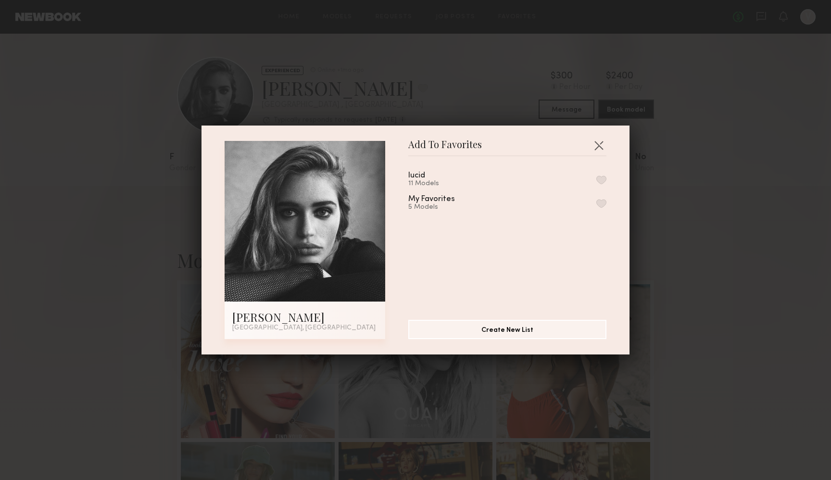
click at [602, 202] on button "button" at bounding box center [601, 203] width 10 height 9
click at [601, 143] on button "button" at bounding box center [598, 145] width 15 height 15
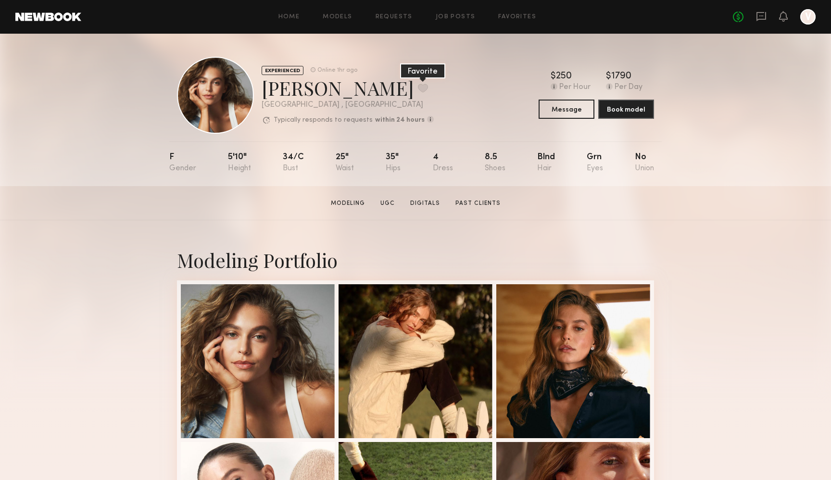
click at [418, 88] on button at bounding box center [423, 88] width 10 height 9
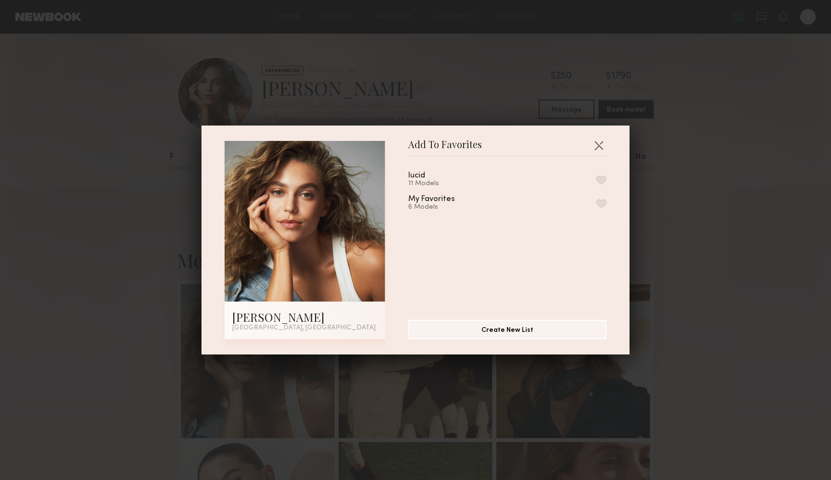
click at [599, 200] on button "button" at bounding box center [601, 203] width 10 height 9
click at [602, 146] on button "button" at bounding box center [598, 145] width 15 height 15
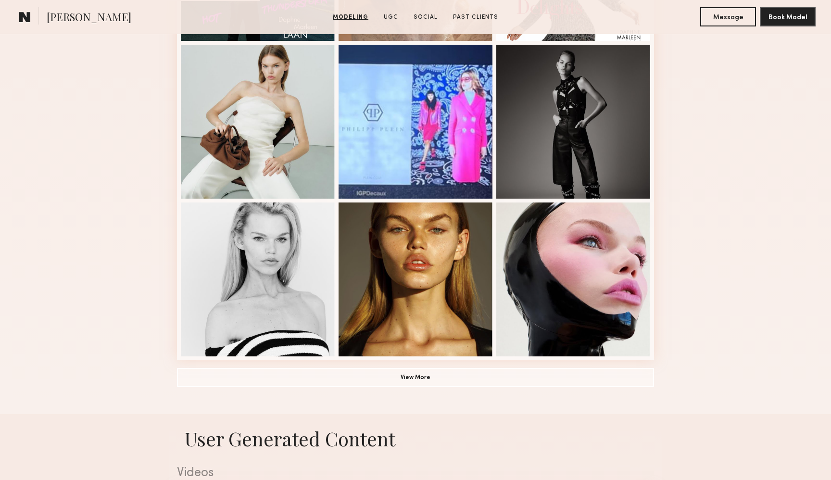
scroll to position [556, 0]
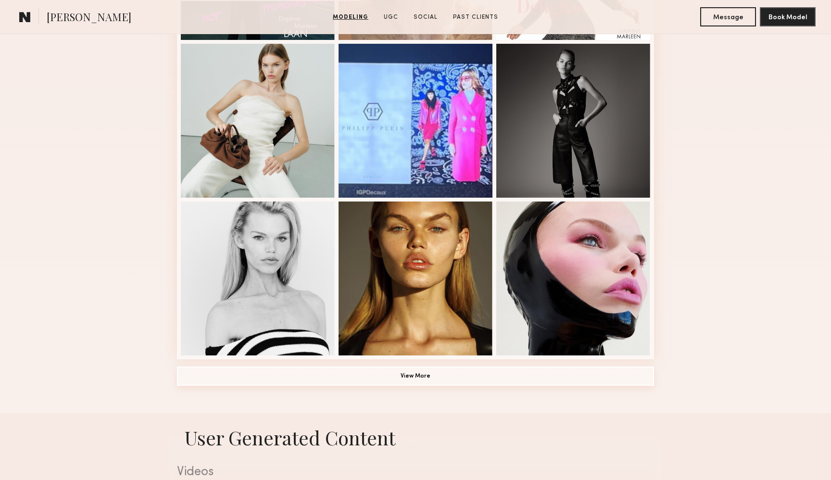
click at [434, 372] on button "View More" at bounding box center [415, 376] width 477 height 19
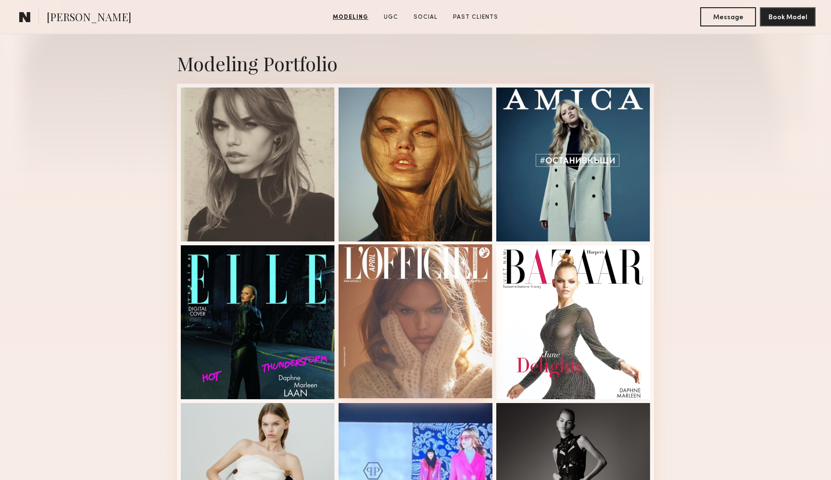
scroll to position [0, 0]
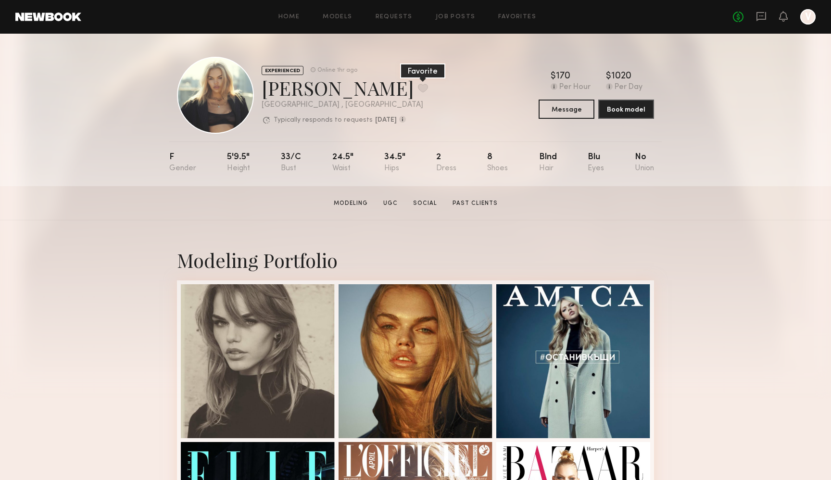
click at [418, 87] on button at bounding box center [423, 88] width 10 height 9
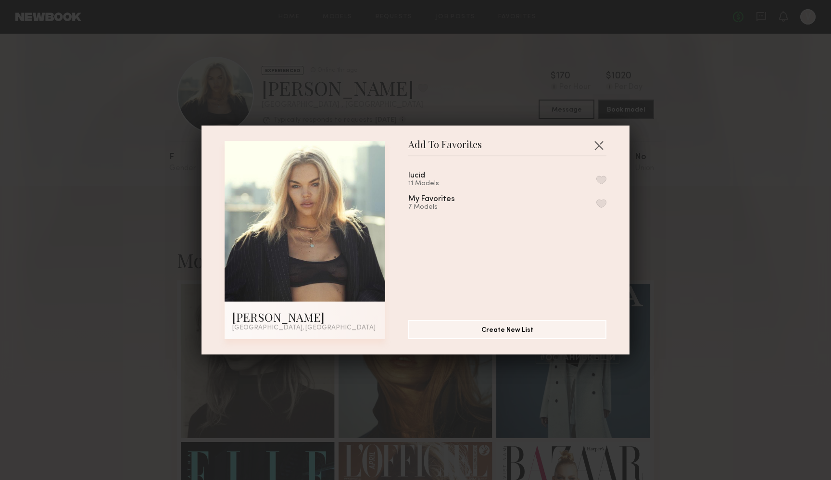
click at [604, 200] on button "button" at bounding box center [601, 203] width 10 height 9
click at [603, 144] on button "button" at bounding box center [598, 145] width 15 height 15
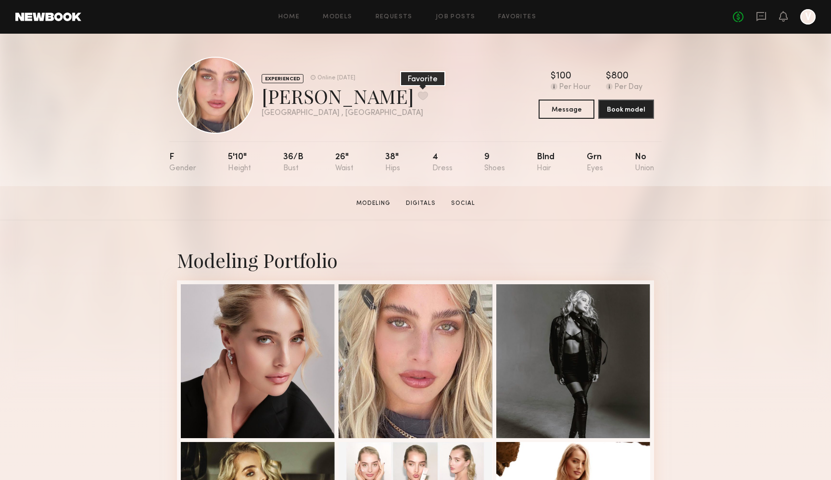
click at [418, 99] on button at bounding box center [423, 95] width 10 height 9
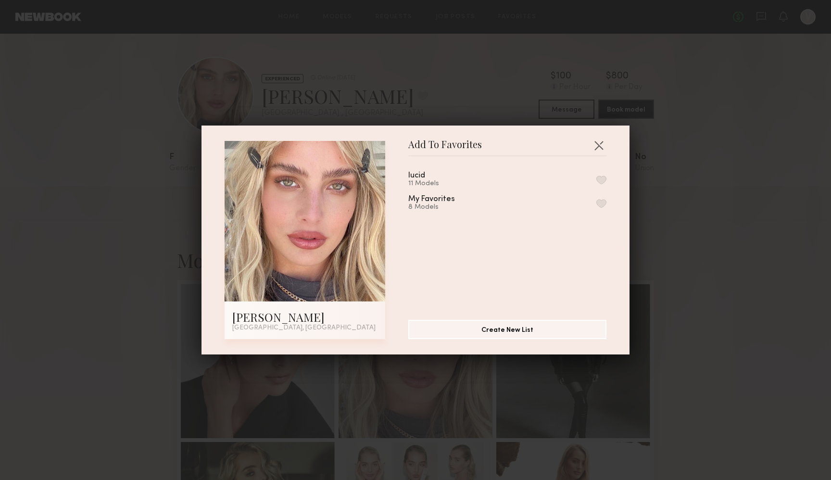
click at [601, 203] on button "button" at bounding box center [601, 203] width 10 height 9
click at [599, 149] on button "button" at bounding box center [598, 145] width 15 height 15
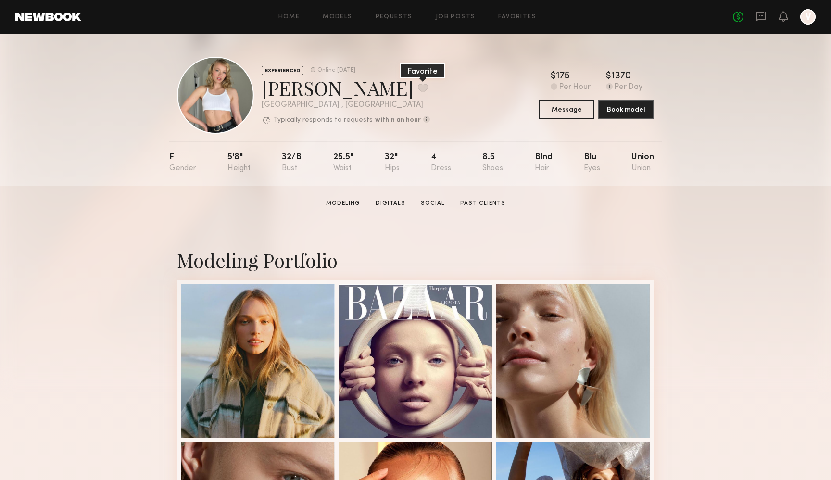
click at [418, 84] on button at bounding box center [423, 88] width 10 height 9
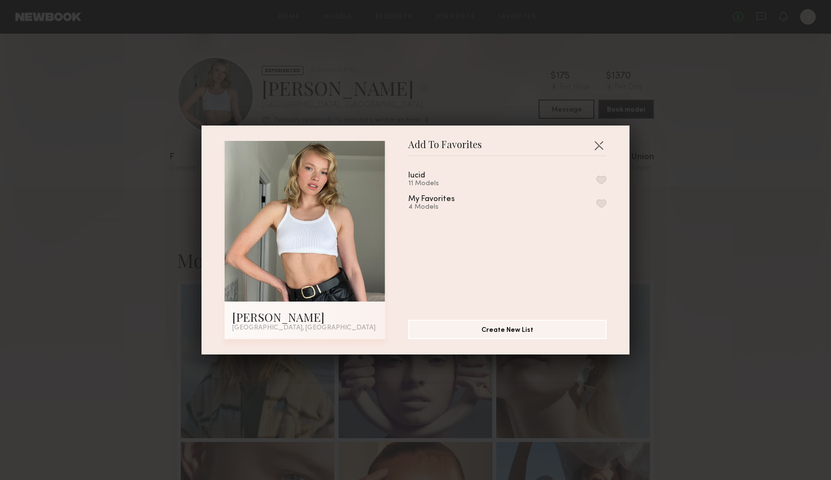
click at [604, 201] on button "button" at bounding box center [601, 203] width 10 height 9
click at [599, 143] on button "button" at bounding box center [598, 145] width 15 height 15
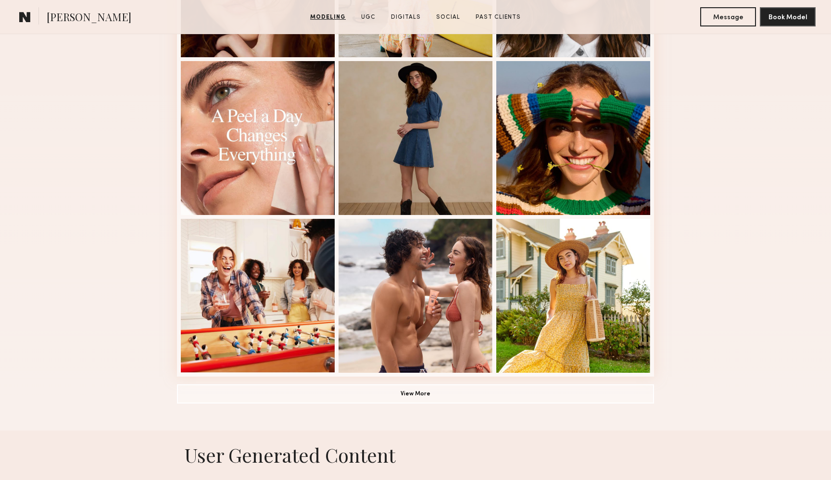
scroll to position [546, 0]
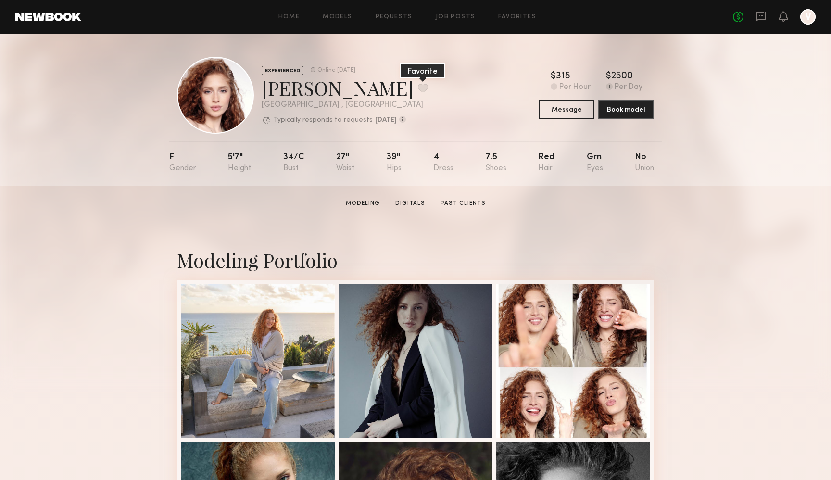
click at [418, 87] on button at bounding box center [423, 88] width 10 height 9
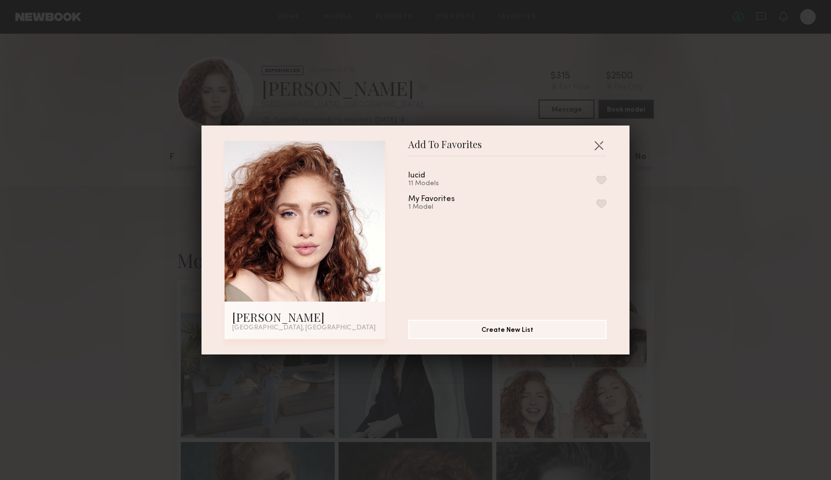
click at [601, 200] on button "button" at bounding box center [601, 203] width 10 height 9
click at [600, 140] on button "button" at bounding box center [598, 145] width 15 height 15
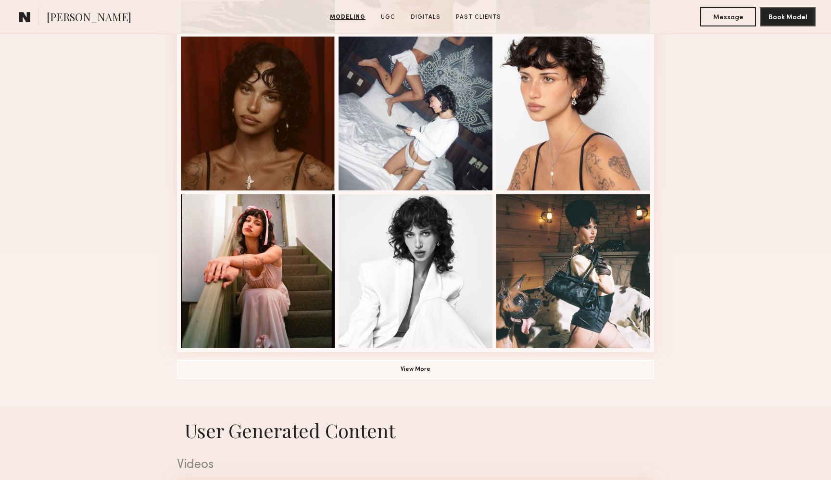
scroll to position [565, 0]
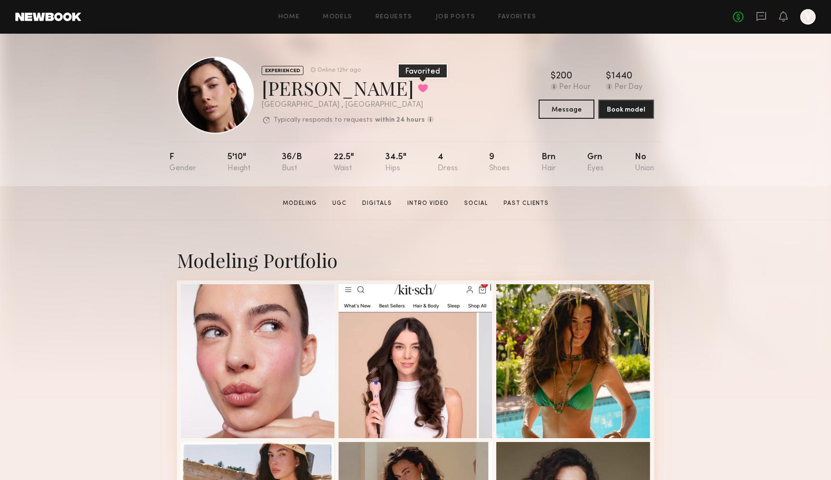
click at [418, 88] on button at bounding box center [423, 88] width 10 height 9
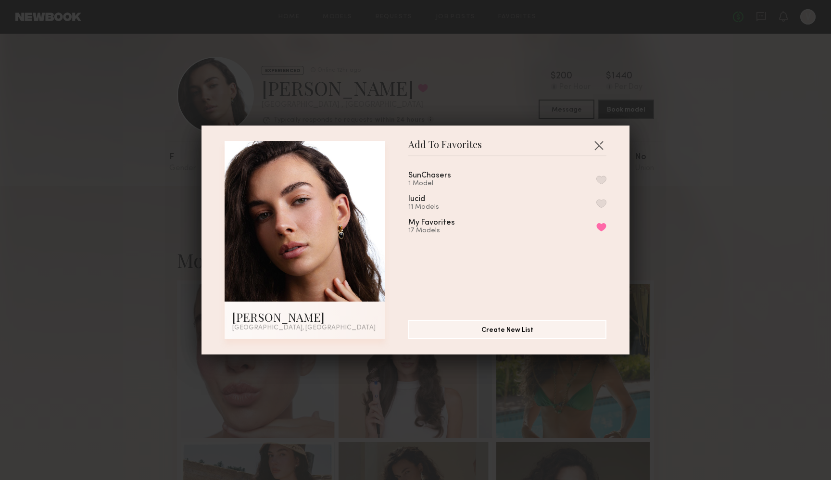
click at [601, 176] on button "button" at bounding box center [601, 180] width 10 height 9
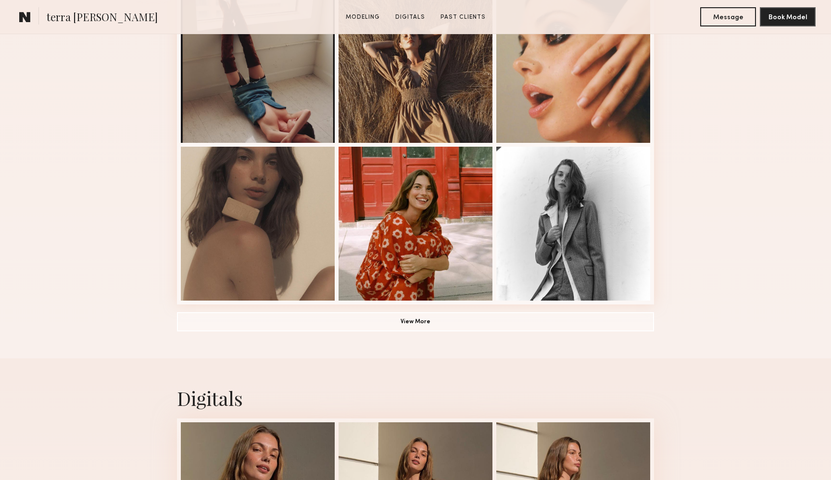
scroll to position [617, 0]
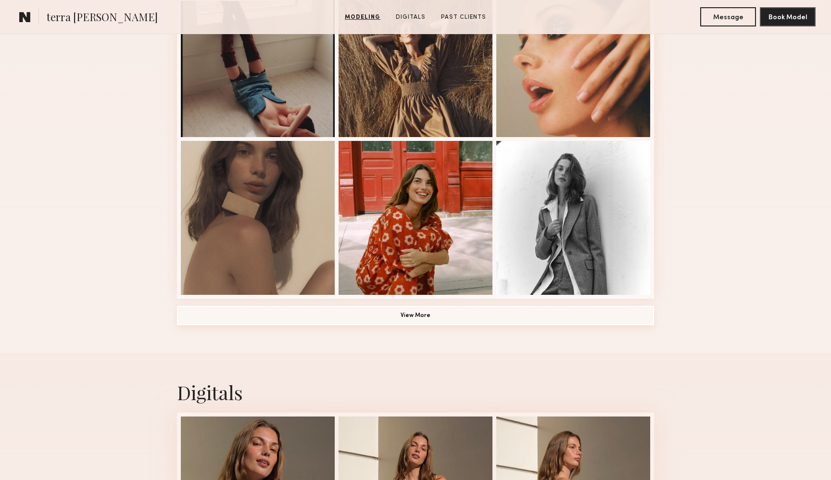
click at [458, 315] on button "View More" at bounding box center [415, 315] width 477 height 19
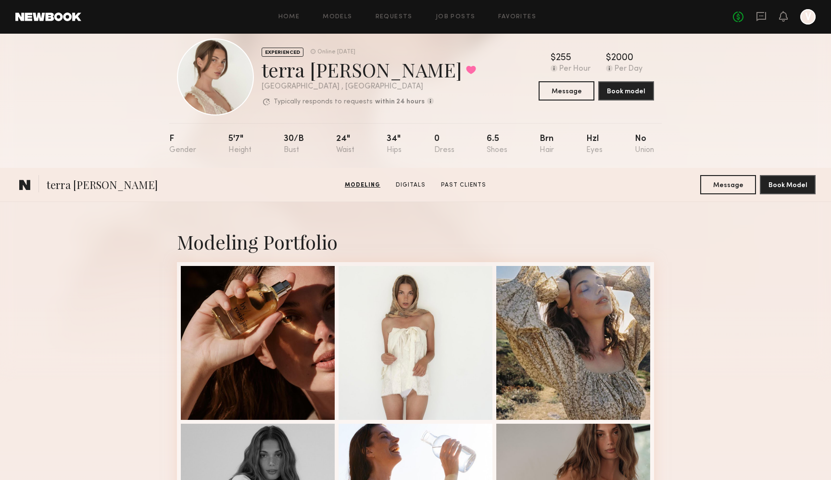
scroll to position [0, 0]
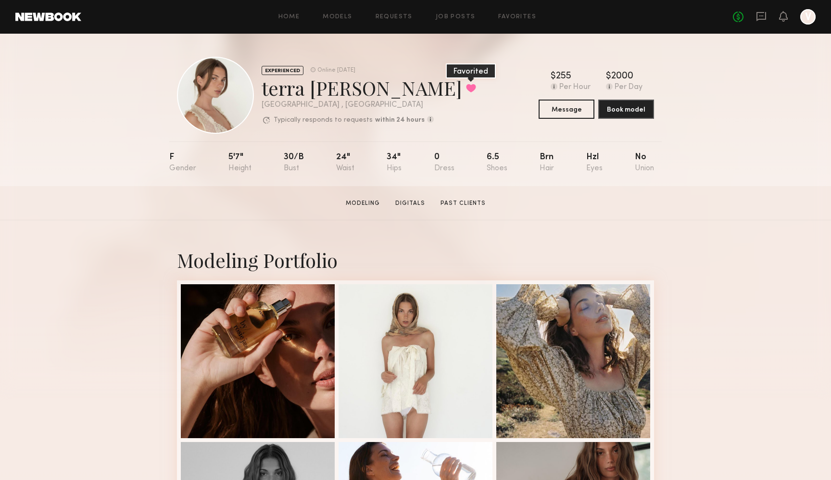
click at [466, 88] on button at bounding box center [471, 88] width 10 height 9
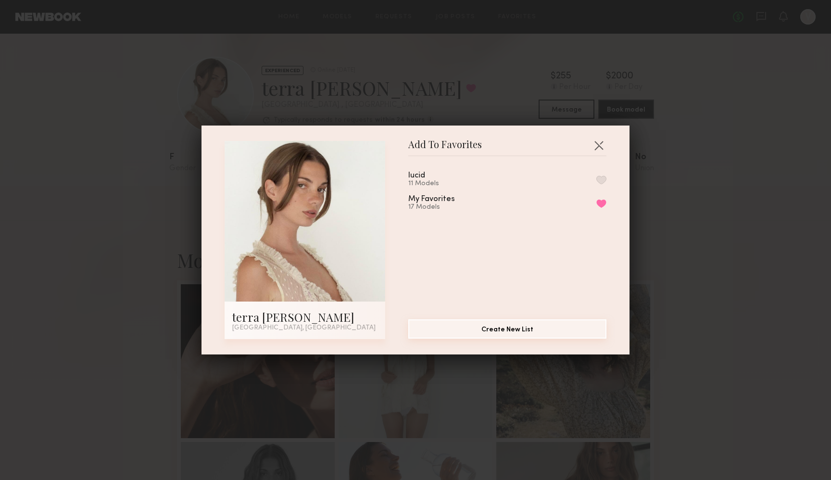
click at [519, 336] on button "Create New List" at bounding box center [507, 328] width 198 height 19
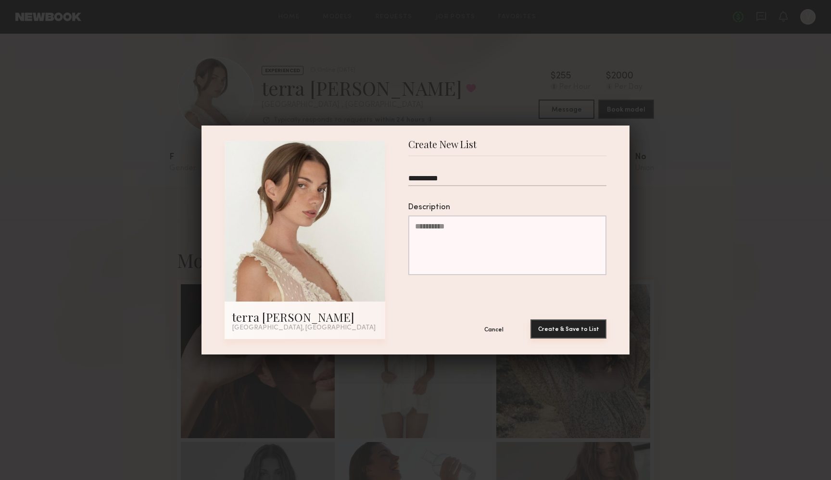
type input "**********"
click at [567, 328] on button "Create & Save to List" at bounding box center [569, 328] width 76 height 19
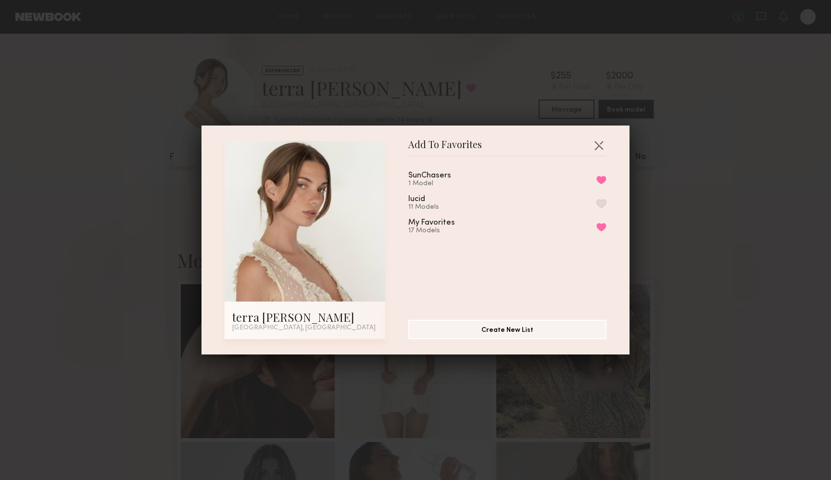
click at [427, 221] on div "My Favorites" at bounding box center [431, 223] width 47 height 8
click at [601, 147] on button "button" at bounding box center [598, 145] width 15 height 15
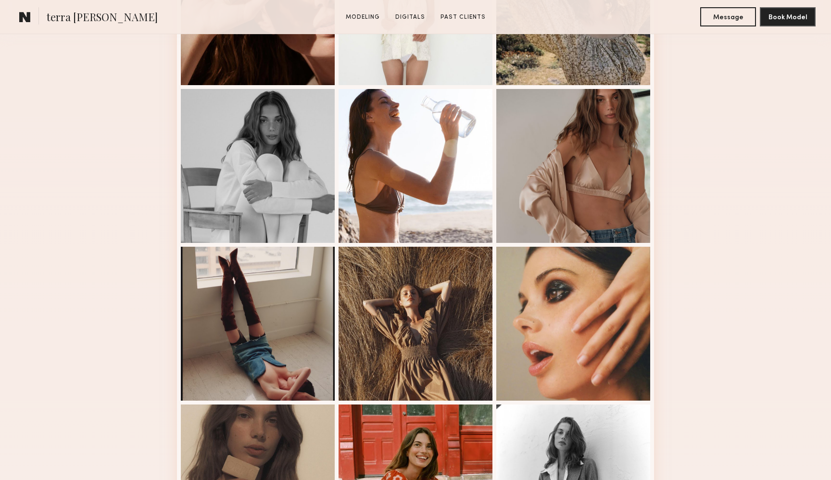
scroll to position [351, 0]
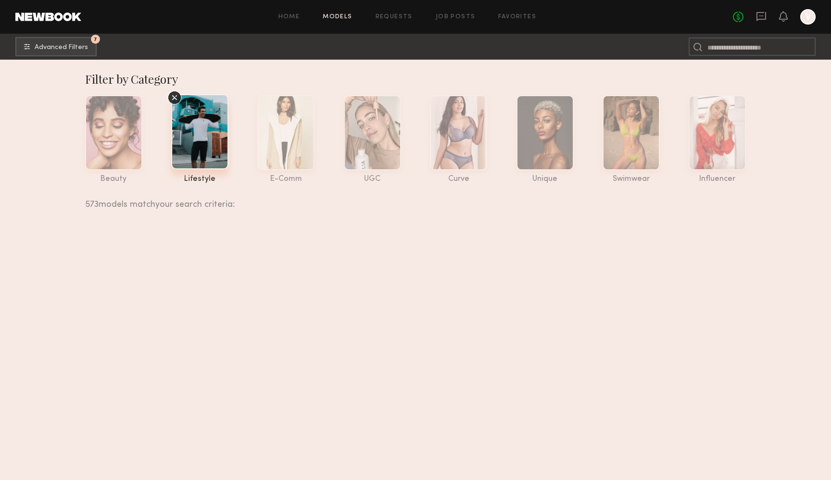
scroll to position [53235, 0]
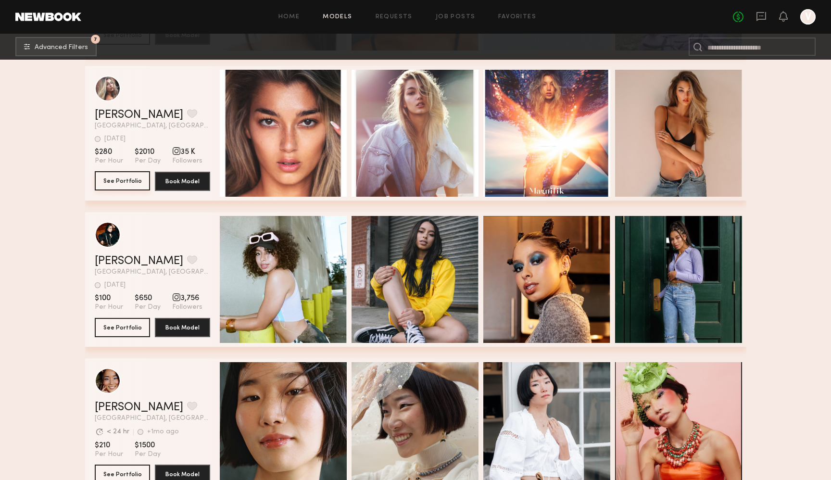
click at [121, 181] on button "See Portfolio" at bounding box center [122, 180] width 55 height 19
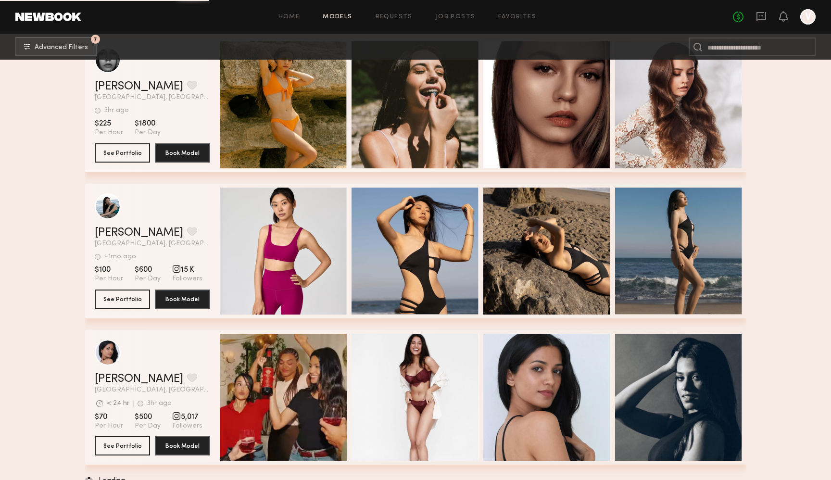
scroll to position [68199, 0]
